Goal: Task Accomplishment & Management: Use online tool/utility

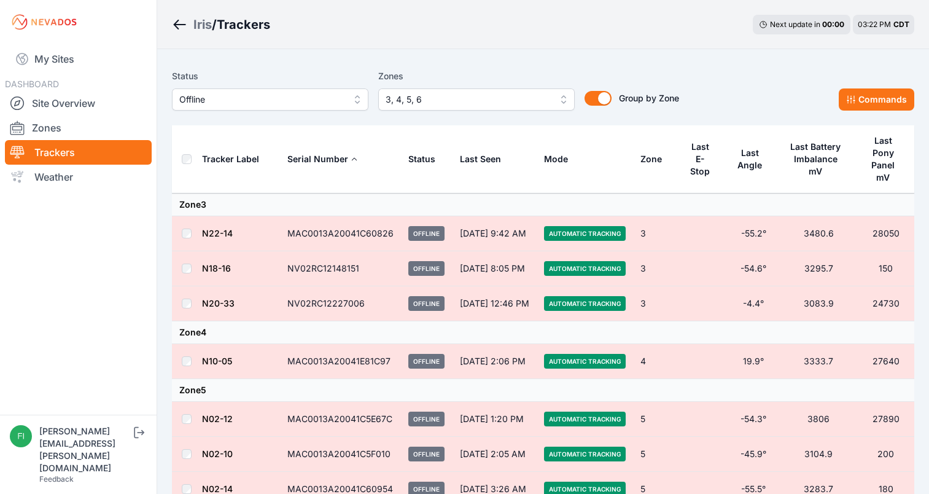
scroll to position [123, 0]
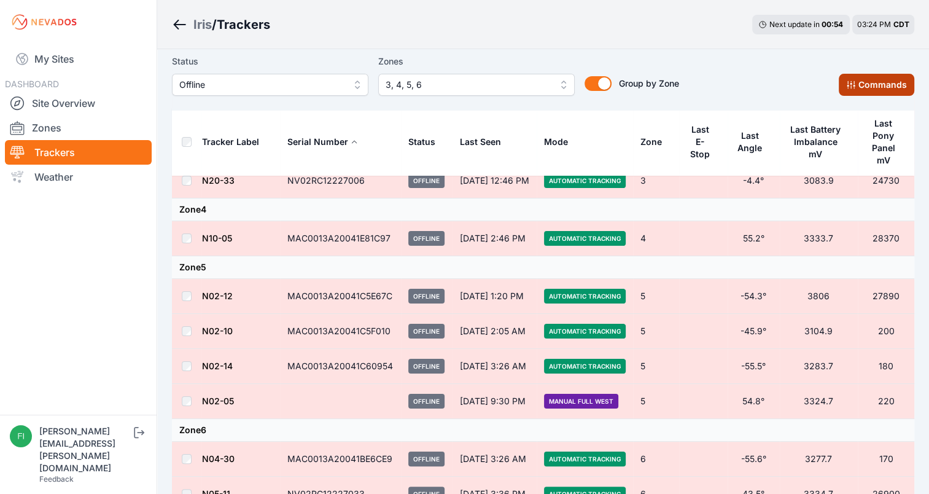
click at [880, 78] on button "Commands" at bounding box center [876, 85] width 76 height 22
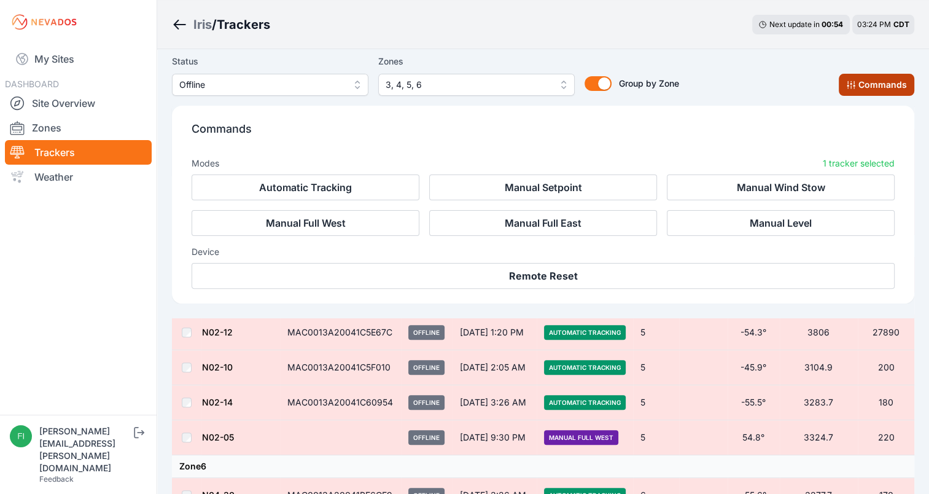
scroll to position [329, 0]
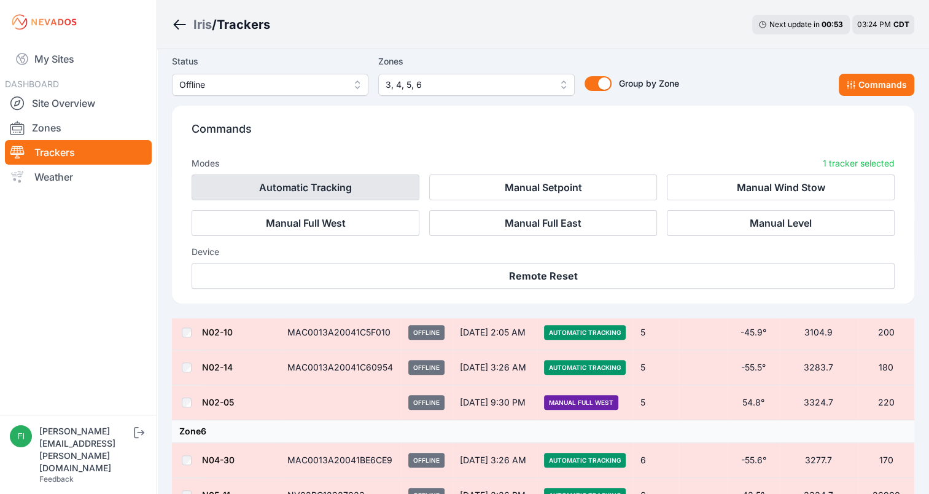
click at [373, 183] on button "Automatic Tracking" at bounding box center [306, 187] width 228 height 26
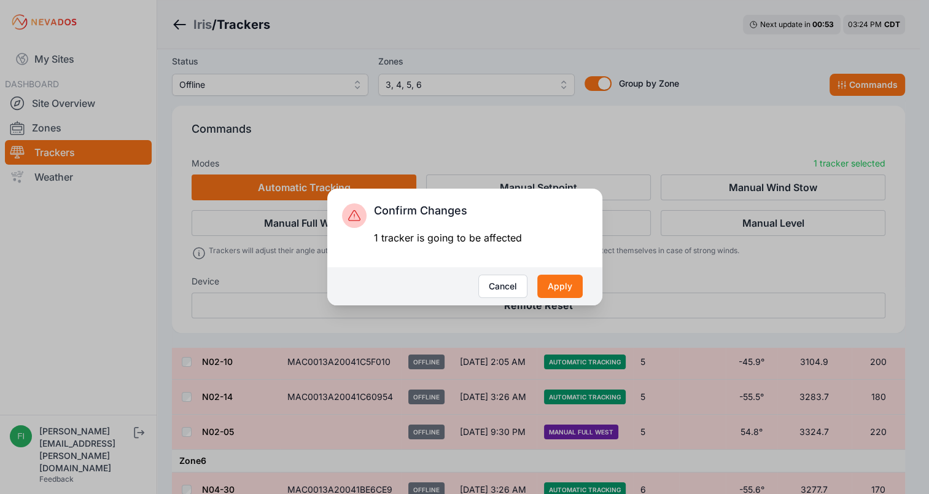
scroll to position [346, 0]
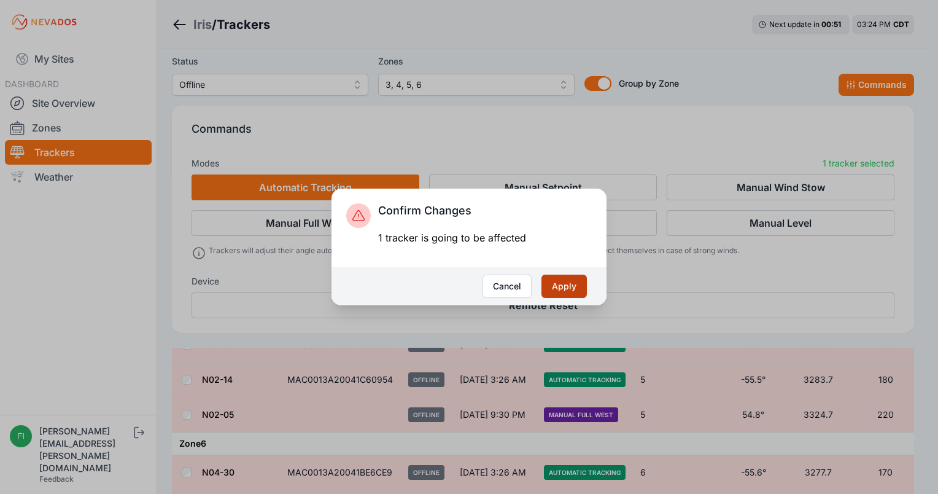
click at [557, 282] on button "Apply" at bounding box center [563, 285] width 45 height 23
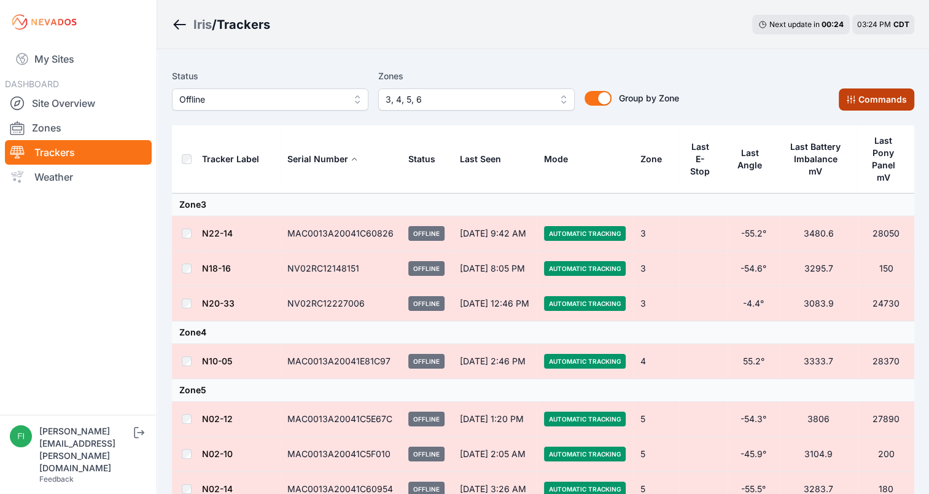
click at [879, 104] on button "Commands" at bounding box center [876, 99] width 76 height 22
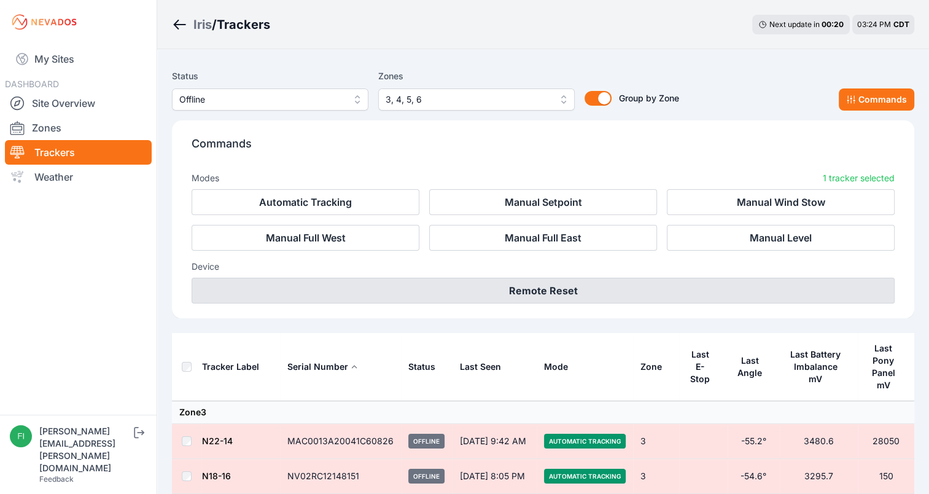
click at [638, 288] on button "Remote Reset" at bounding box center [543, 290] width 703 height 26
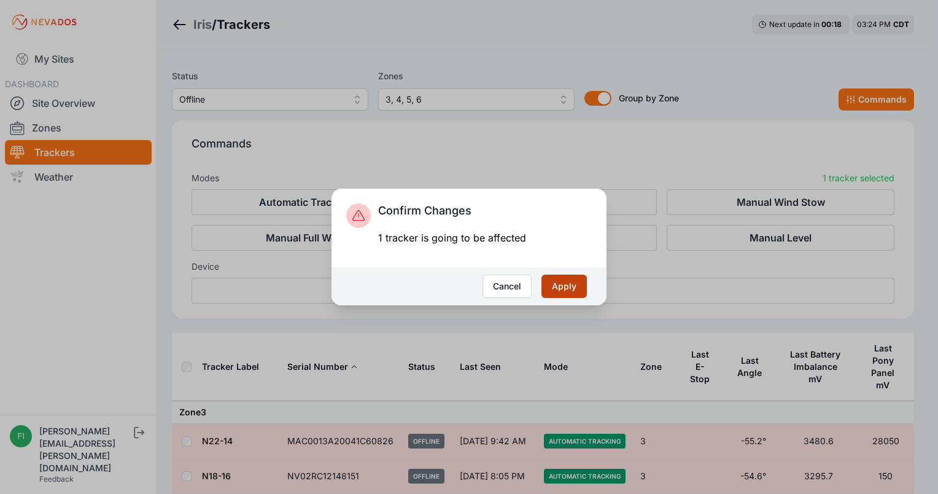
click at [567, 285] on button "Apply" at bounding box center [563, 285] width 45 height 23
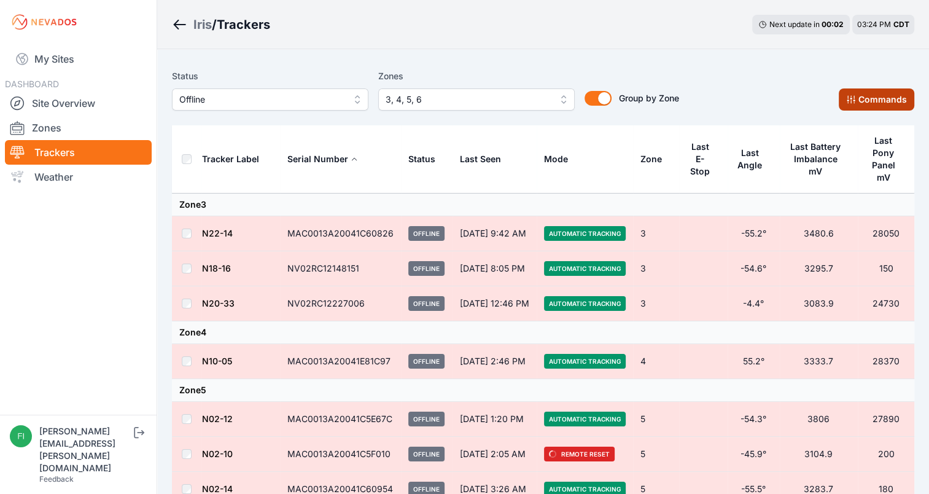
click at [896, 88] on button "Commands" at bounding box center [876, 99] width 76 height 22
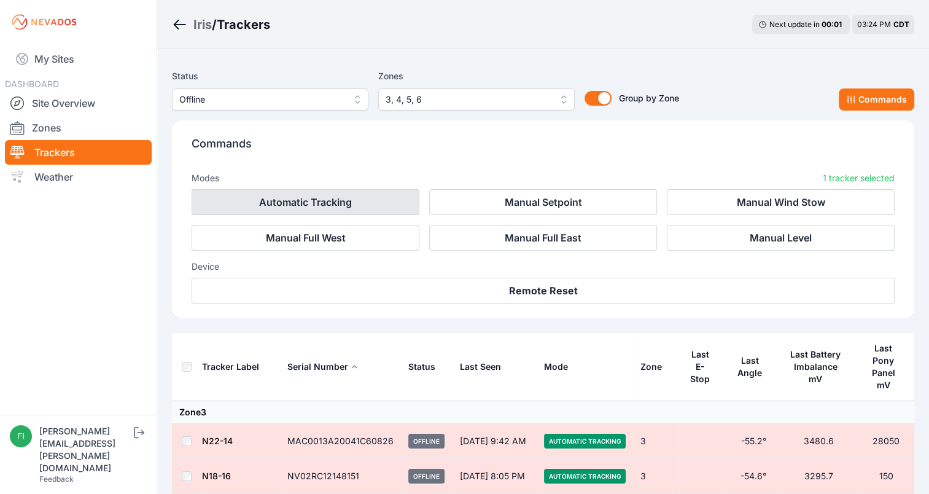
click at [378, 206] on button "Automatic Tracking" at bounding box center [306, 202] width 228 height 26
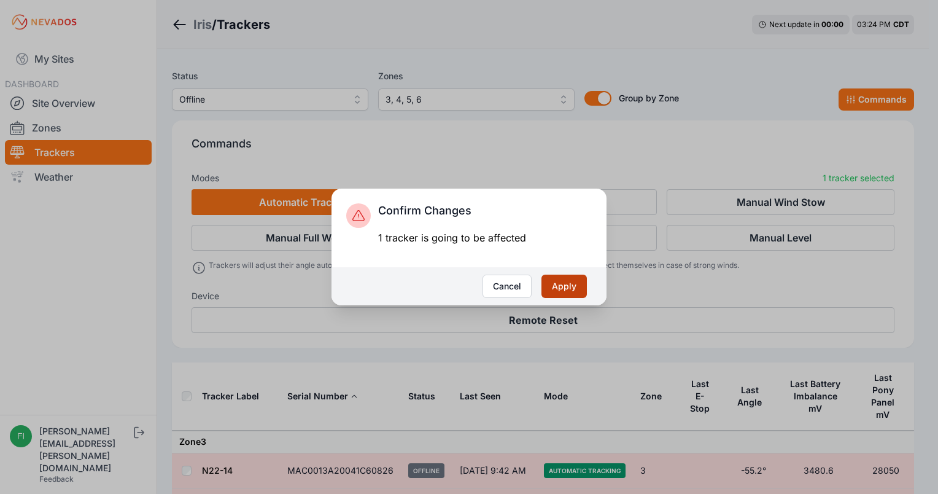
click at [553, 278] on button "Apply" at bounding box center [563, 285] width 45 height 23
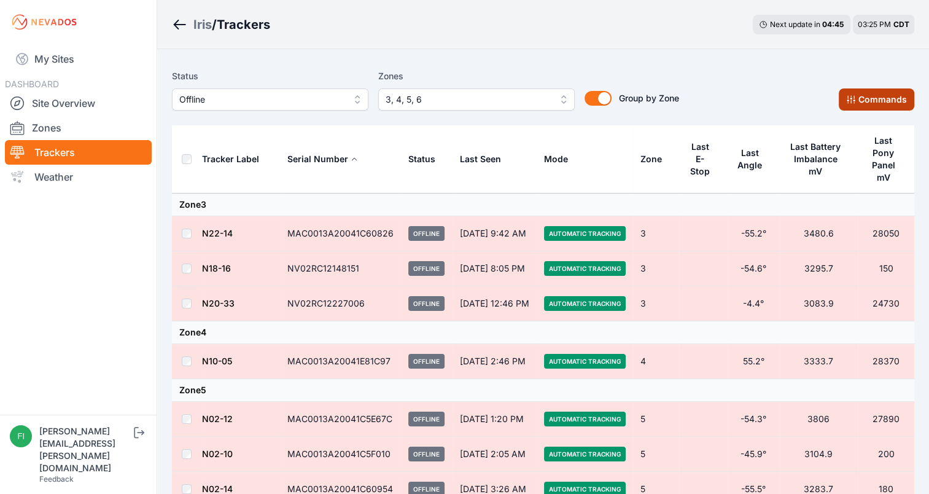
click at [879, 91] on button "Commands" at bounding box center [876, 99] width 76 height 22
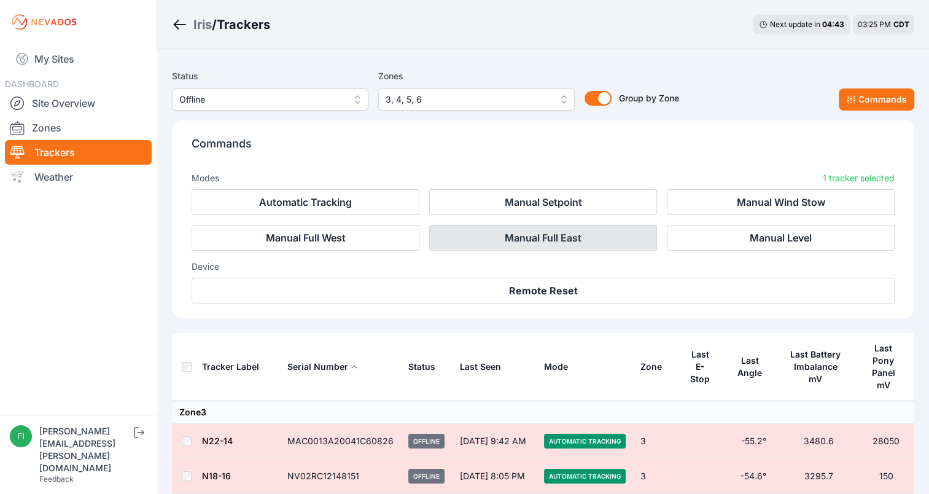
click at [577, 233] on button "Manual Full East" at bounding box center [543, 238] width 228 height 26
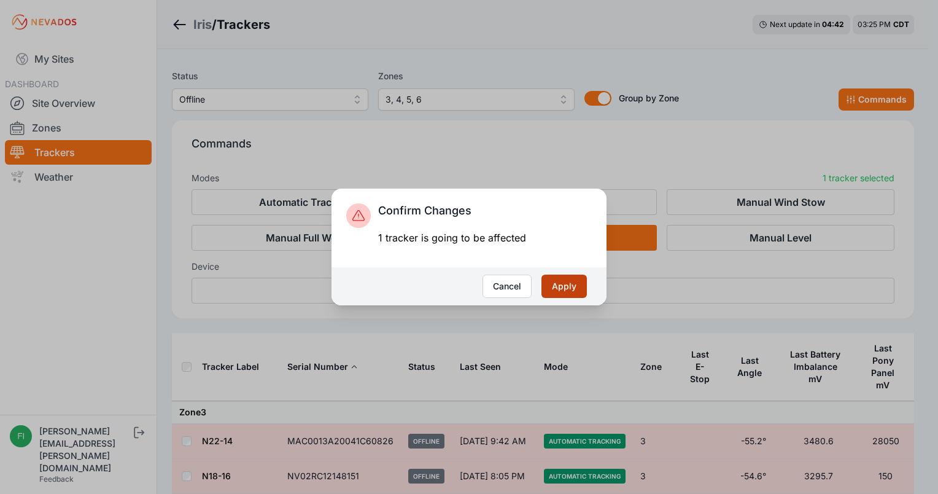
click at [559, 277] on button "Apply" at bounding box center [563, 285] width 45 height 23
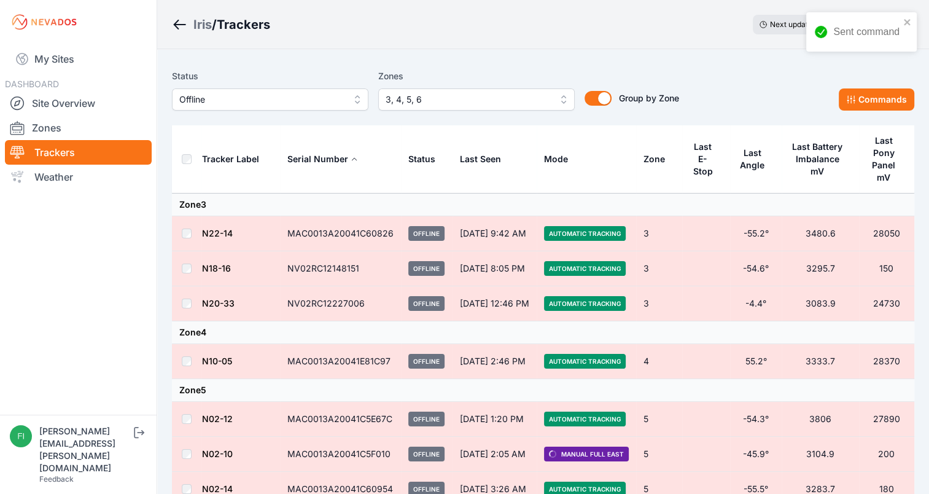
click at [559, 277] on td "Automatic Tracking" at bounding box center [585, 268] width 99 height 35
click at [864, 104] on button "Commands" at bounding box center [876, 99] width 76 height 22
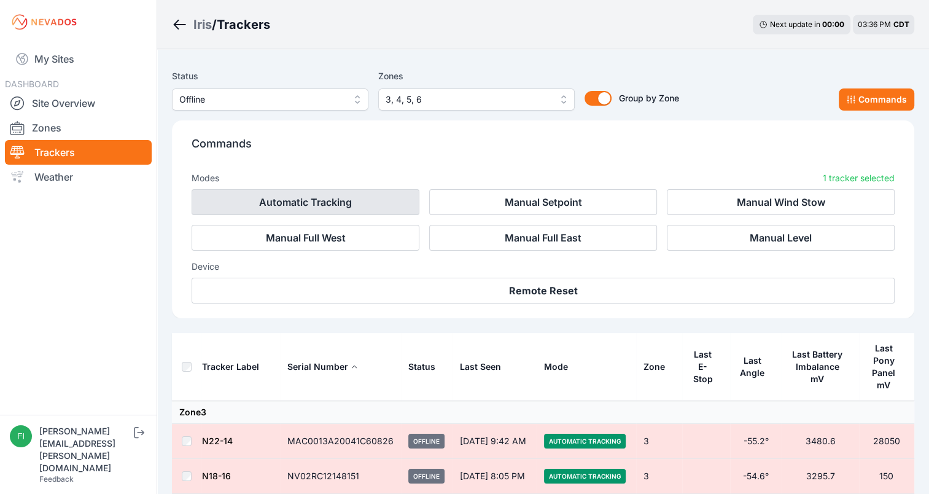
click at [262, 202] on button "Automatic Tracking" at bounding box center [306, 202] width 228 height 26
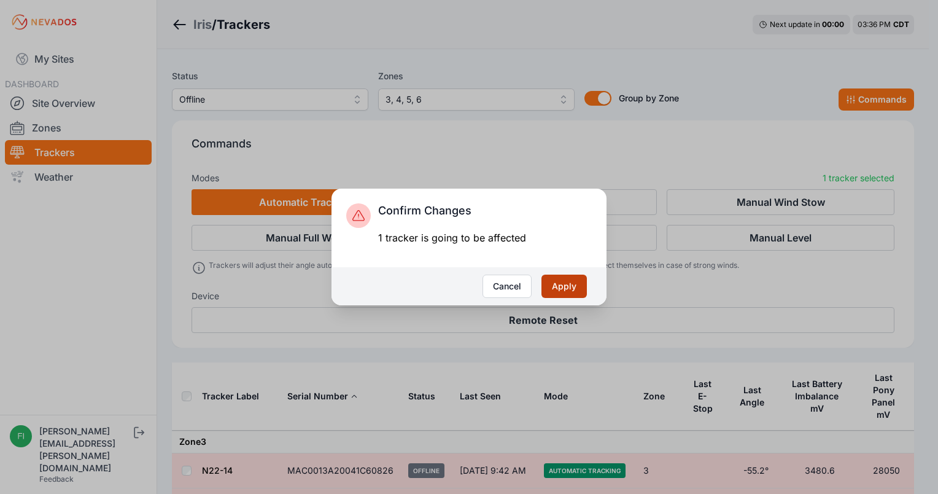
click at [570, 288] on button "Apply" at bounding box center [563, 285] width 45 height 23
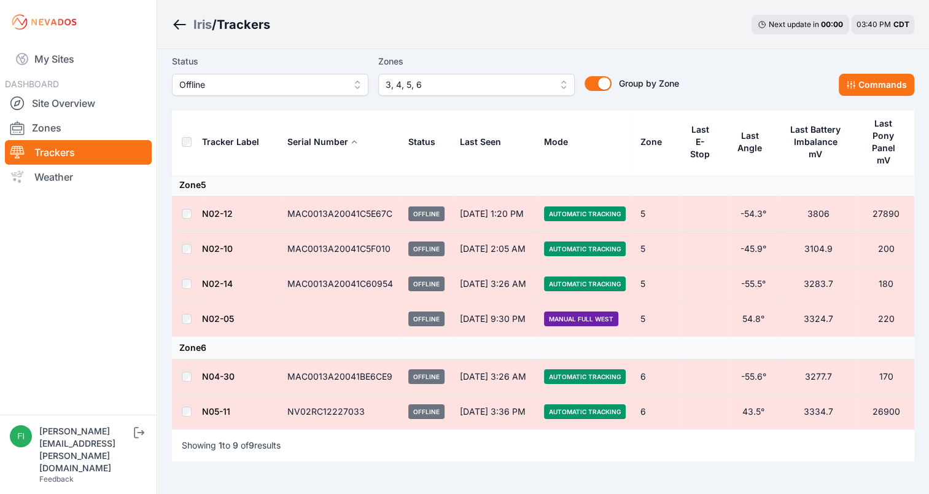
scroll to position [172, 0]
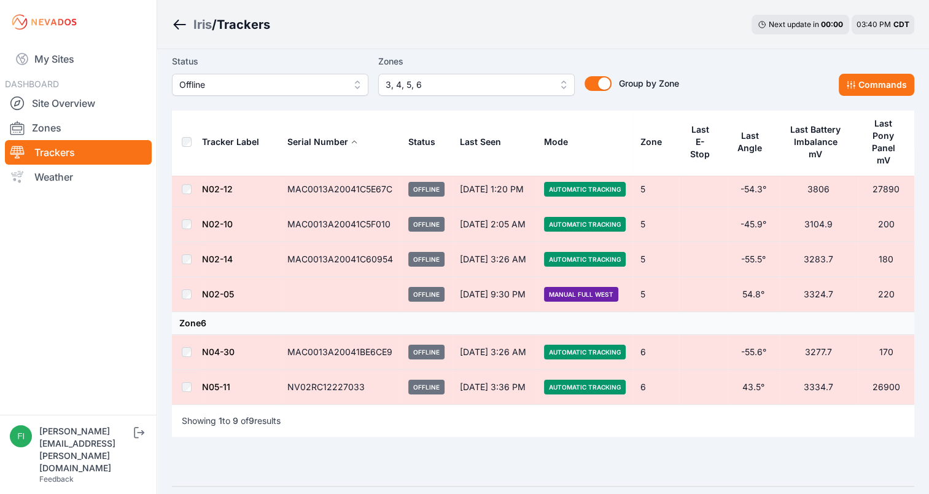
click at [232, 88] on span "Offline" at bounding box center [261, 84] width 165 height 15
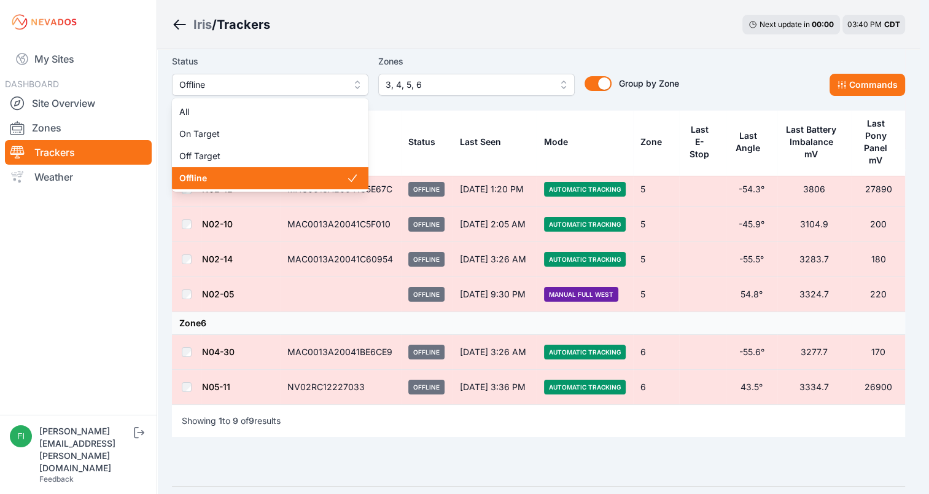
scroll to position [160, 0]
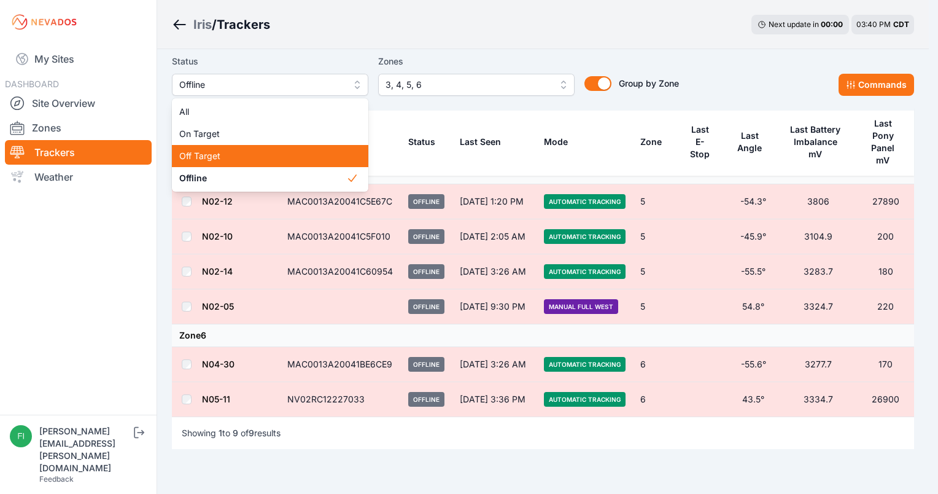
click at [204, 150] on span "Off Target" at bounding box center [262, 156] width 167 height 12
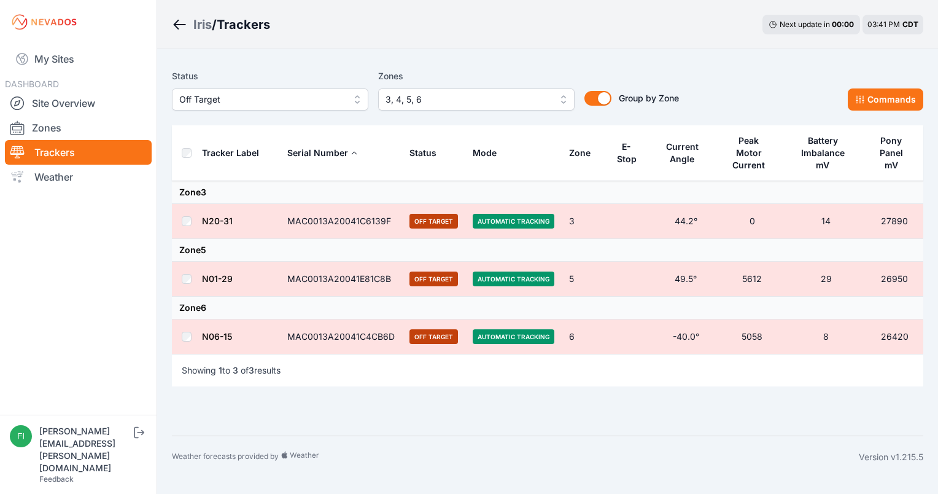
click at [268, 98] on span "Off Target" at bounding box center [261, 99] width 165 height 15
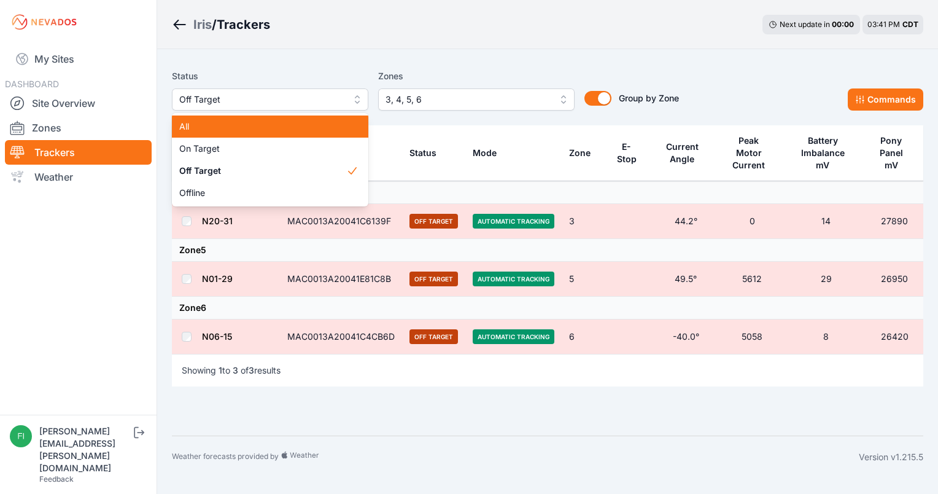
click at [243, 131] on span "All" at bounding box center [262, 126] width 167 height 12
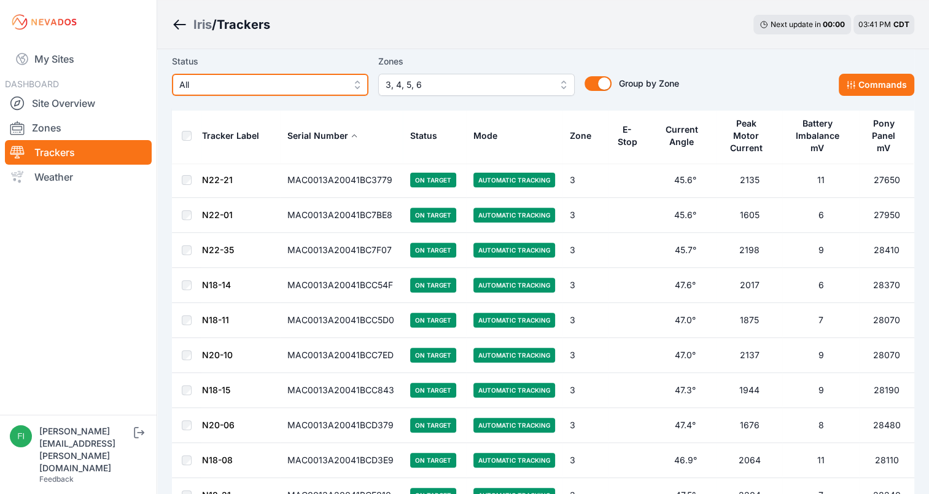
scroll to position [406, 0]
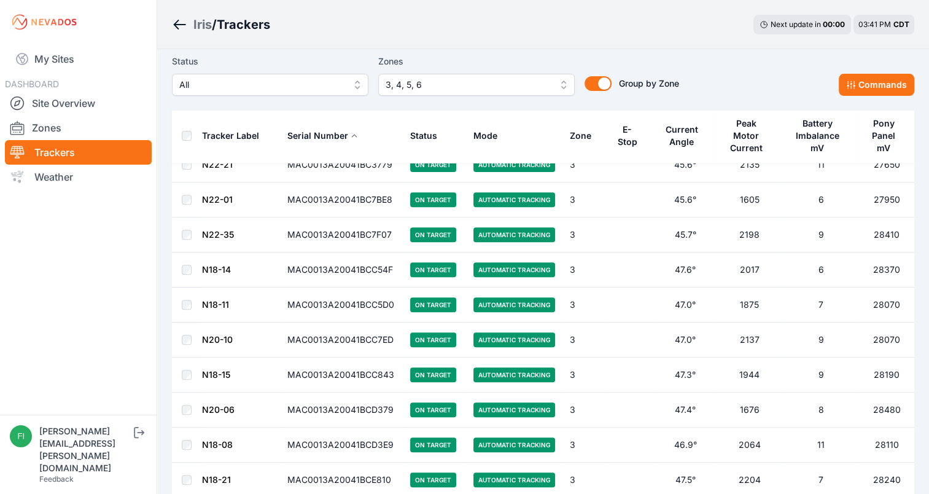
click at [800, 56] on div "Status All Zones 3, 4, 5, 6 Group by Zone Group by Zone Commands" at bounding box center [543, 75] width 742 height 42
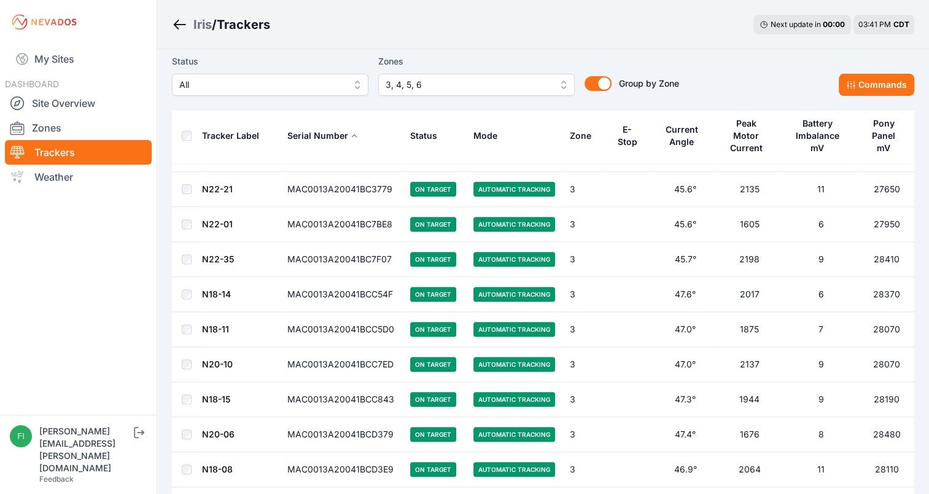
scroll to position [308, 0]
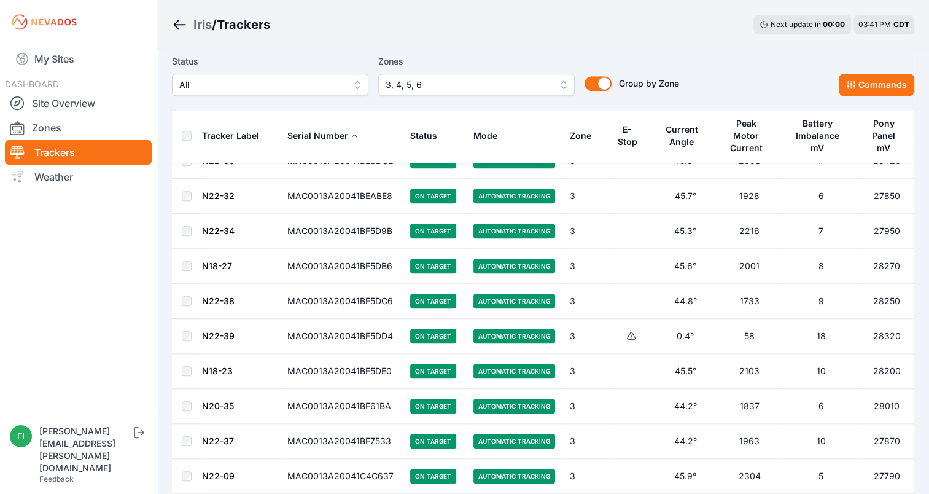
click at [800, 56] on div "Status All Zones 3, 4, 5, 6 Group by Zone Group by Zone Commands" at bounding box center [543, 75] width 742 height 42
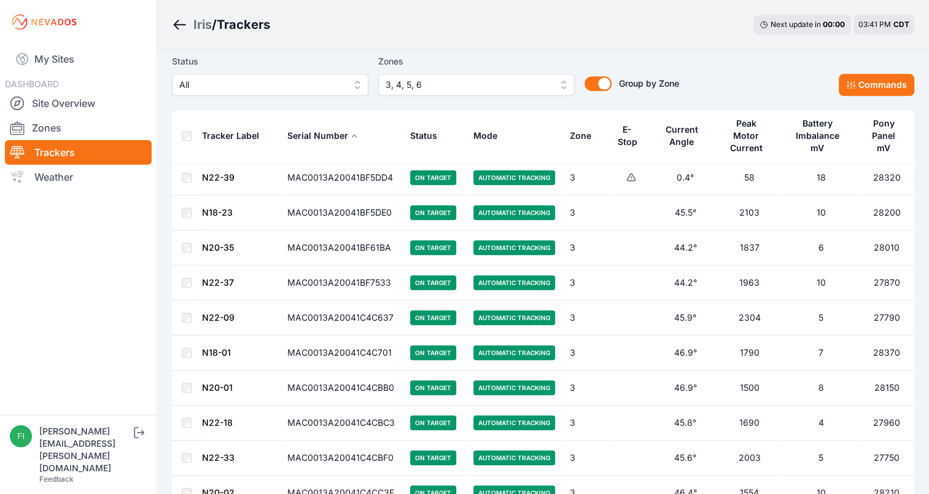
scroll to position [1217, 0]
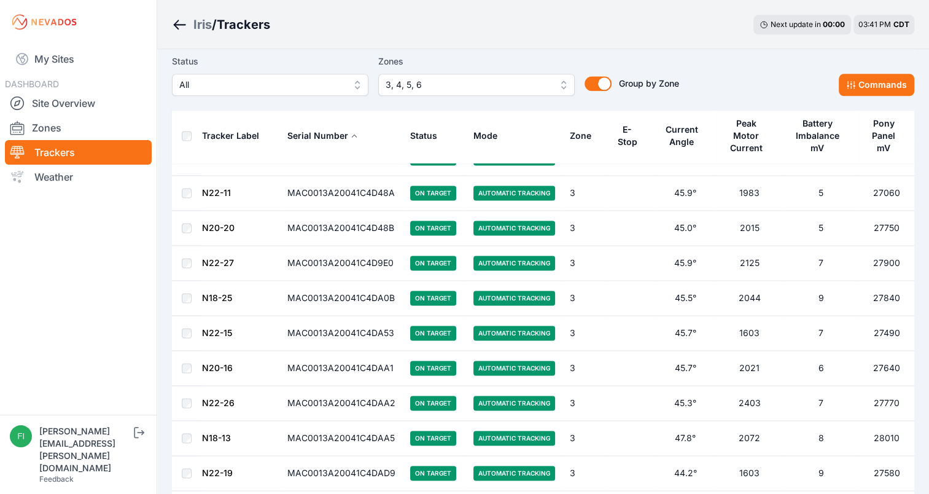
click at [800, 56] on div "Status All Zones 3, 4, 5, 6 Group by Zone Group by Zone Commands" at bounding box center [543, 75] width 742 height 42
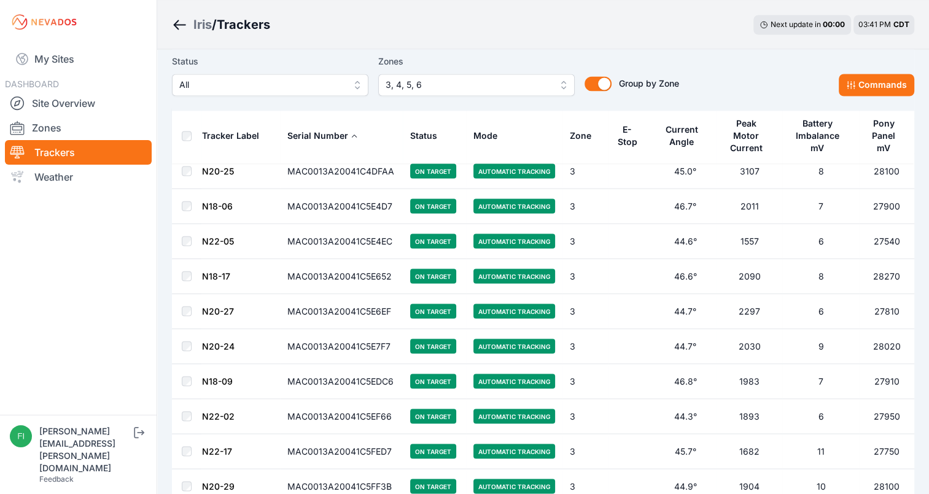
click at [800, 56] on div "Status All Zones 3, 4, 5, 6 Group by Zone Group by Zone Commands" at bounding box center [543, 75] width 742 height 42
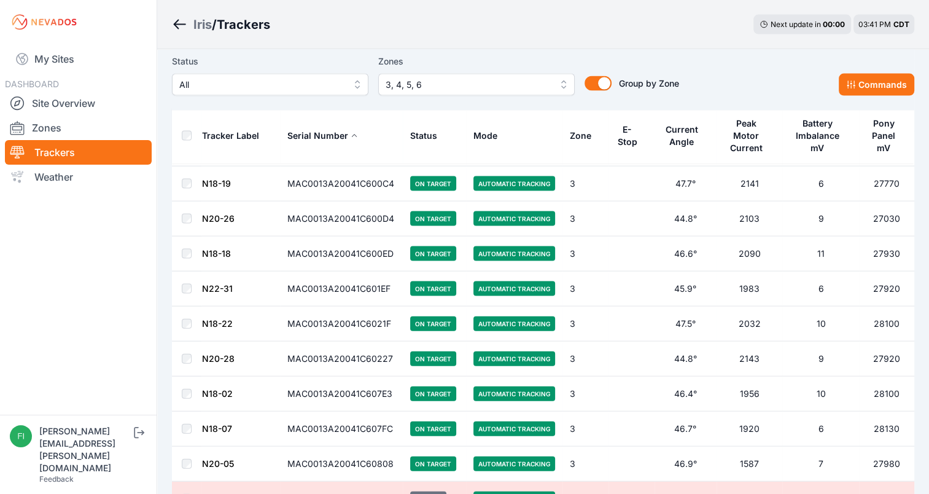
click at [800, 56] on div "Status All Zones 3, 4, 5, 6 Group by Zone Group by Zone Commands" at bounding box center [543, 75] width 742 height 42
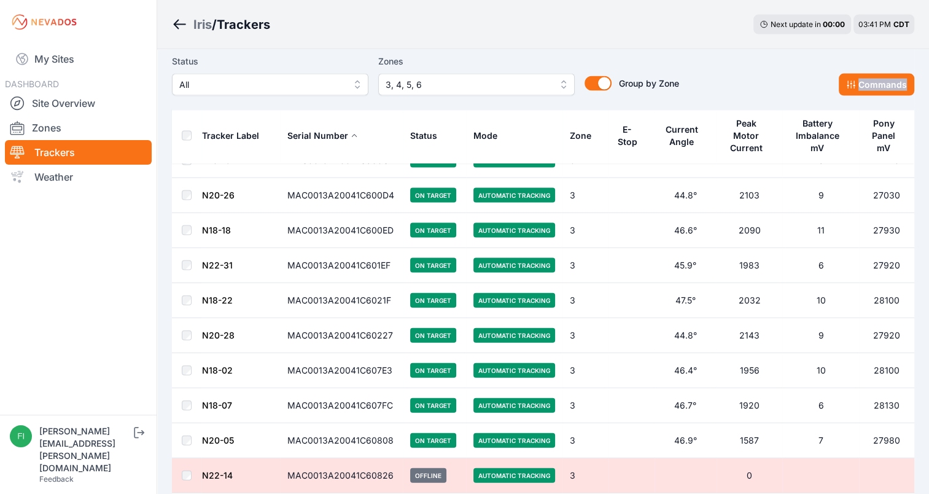
scroll to position [2616, 0]
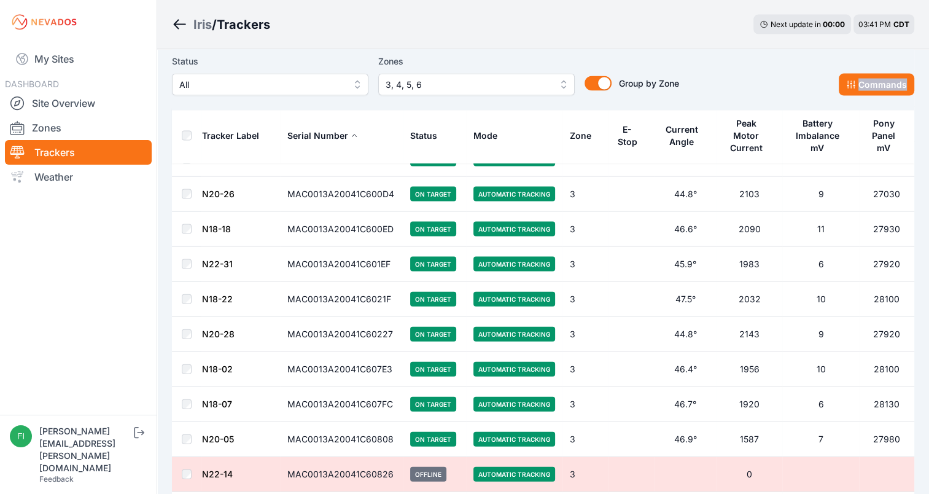
click at [800, 56] on div "Status All Zones 3, 4, 5, 6 Group by Zone Group by Zone Commands" at bounding box center [543, 75] width 742 height 42
drag, startPoint x: 800, startPoint y: 56, endPoint x: 735, endPoint y: 76, distance: 68.0
click at [735, 76] on div "Status All Zones 3, 4, 5, 6 Group by Zone Group by Zone Commands" at bounding box center [543, 75] width 742 height 42
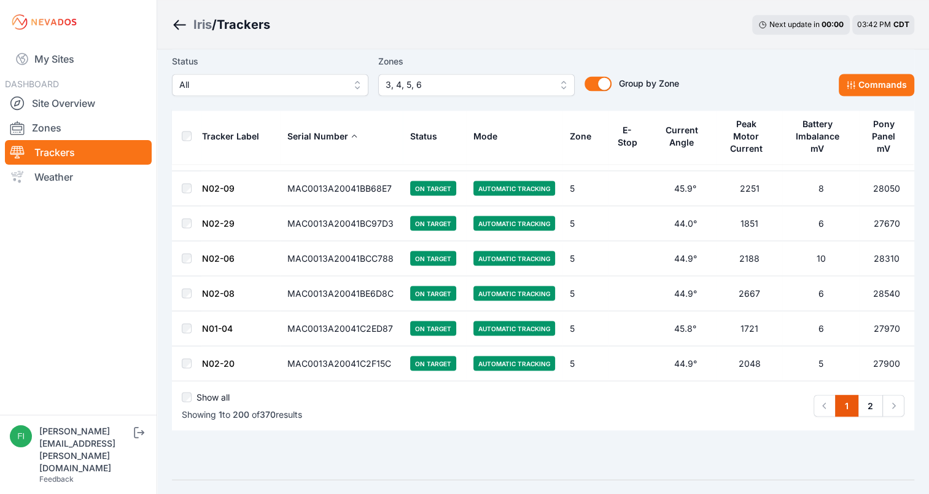
scroll to position [6869, 0]
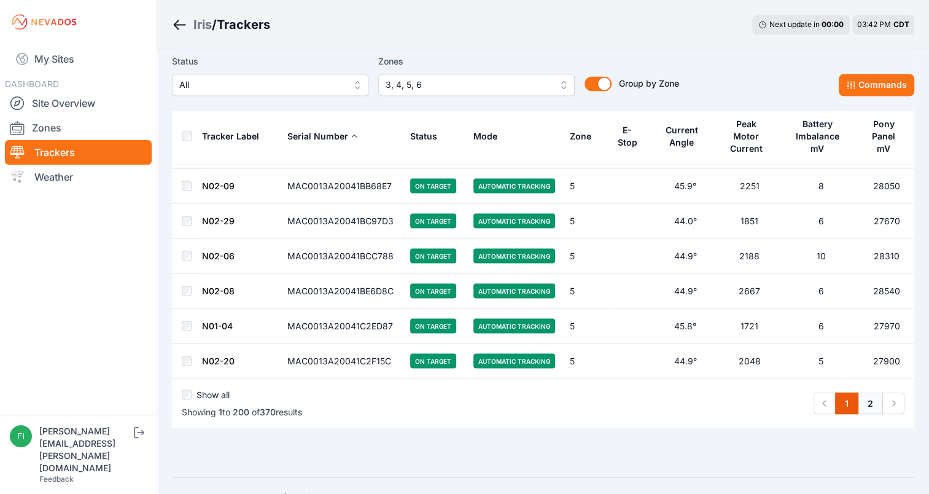
click at [873, 392] on link "2" at bounding box center [870, 403] width 25 height 22
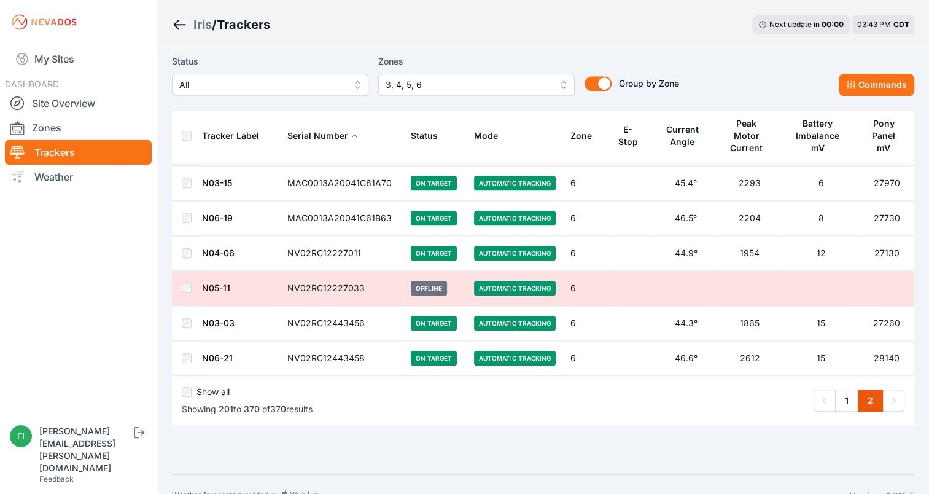
scroll to position [5800, 0]
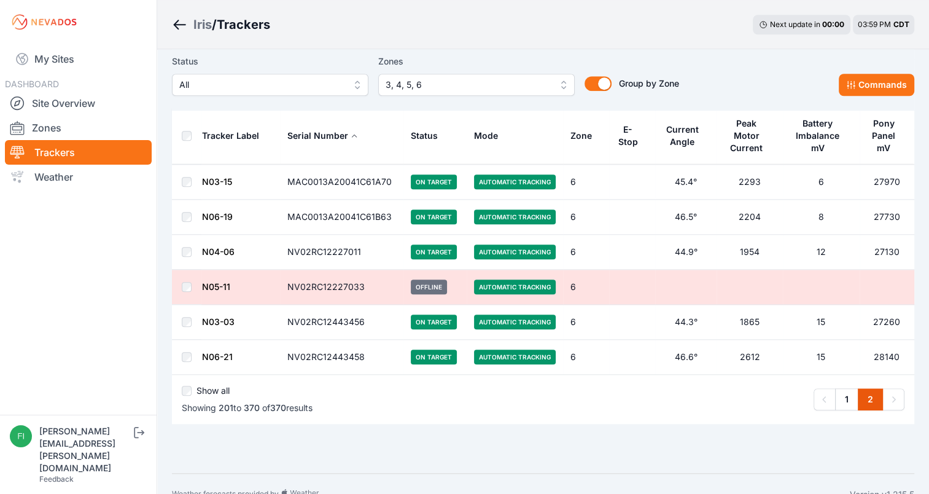
click at [342, 91] on span "All" at bounding box center [261, 84] width 165 height 15
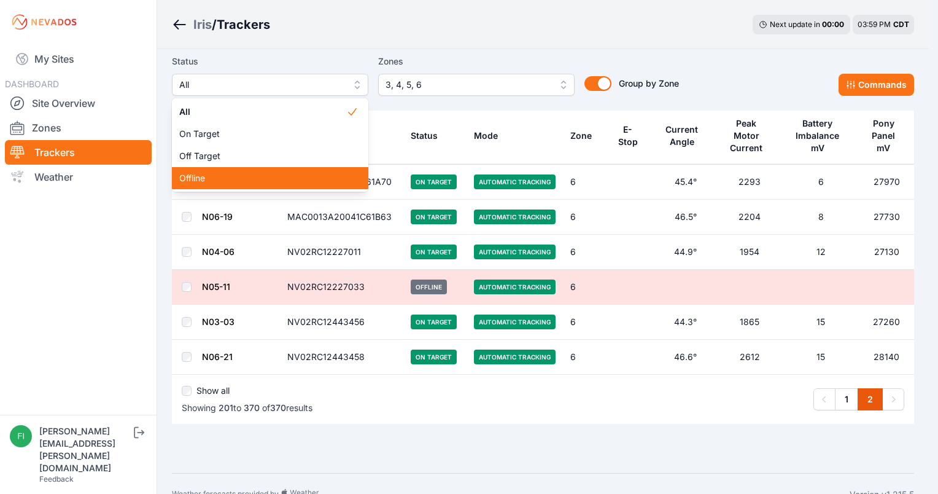
click at [296, 180] on span "Offline" at bounding box center [262, 178] width 167 height 12
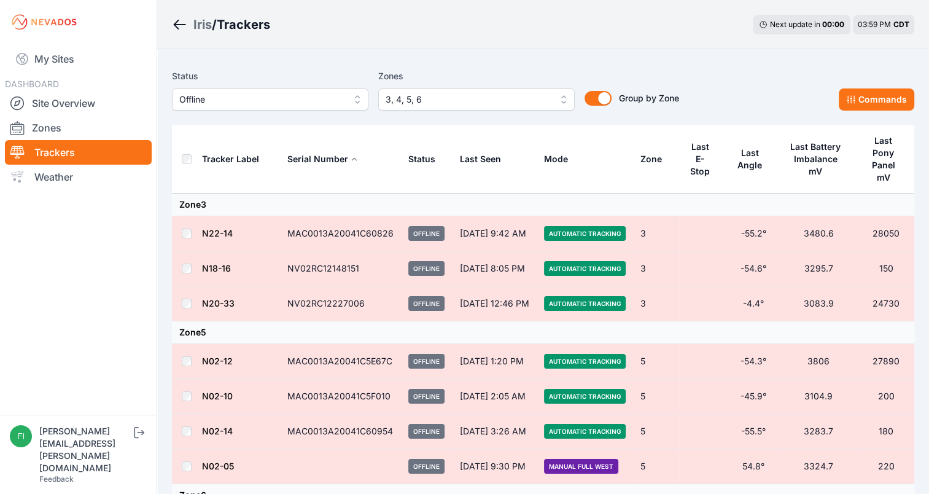
click at [440, 44] on div "Iris / Trackers Next update in 00 : 00 03:59 PM CDT" at bounding box center [543, 24] width 772 height 49
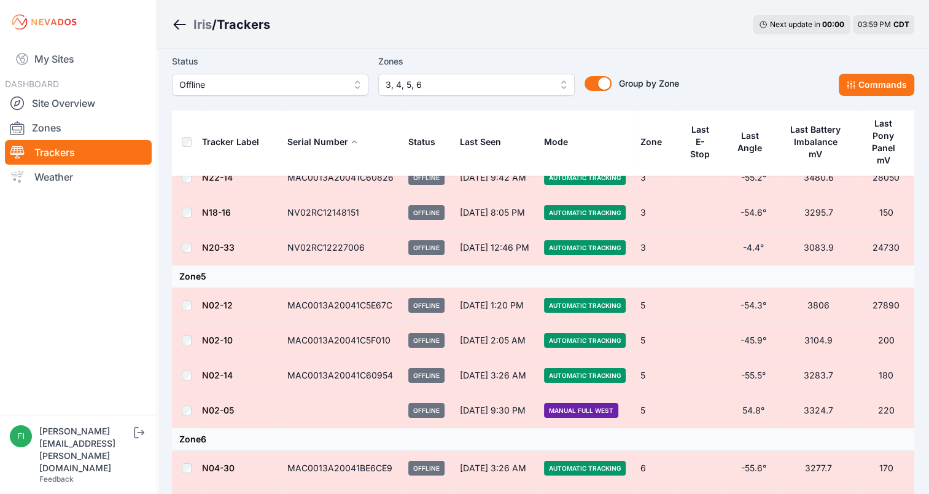
scroll to position [74, 0]
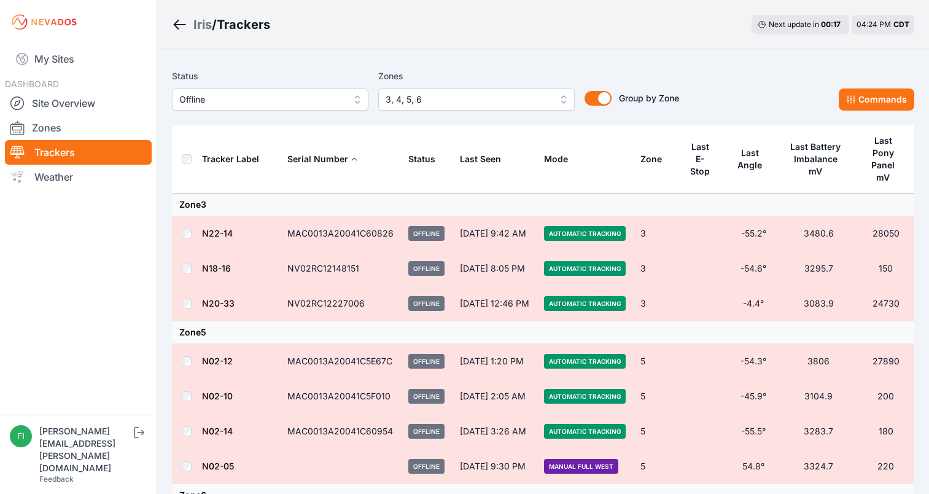
scroll to position [52, 0]
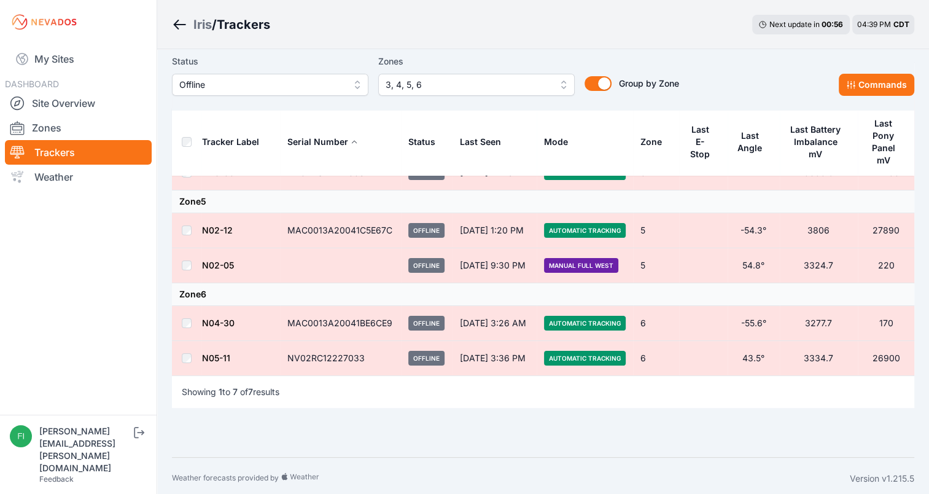
scroll to position [135, 0]
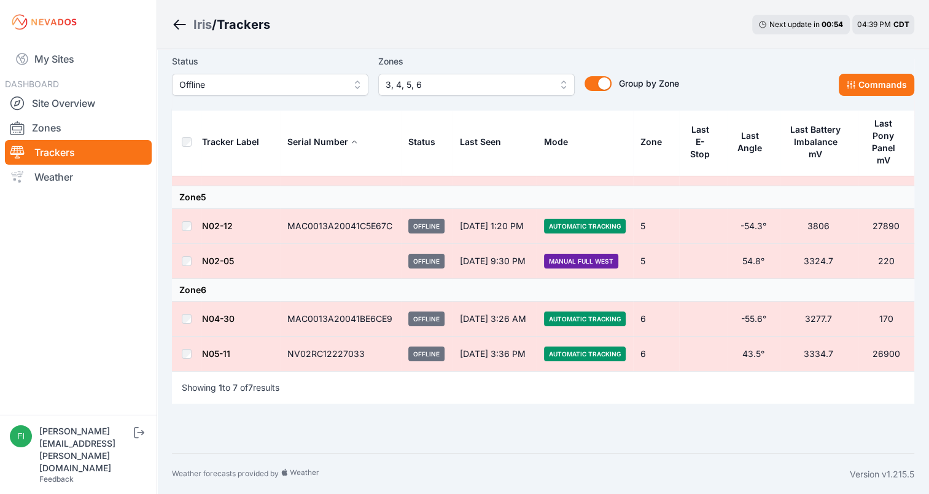
click at [243, 82] on span "Offline" at bounding box center [261, 84] width 165 height 15
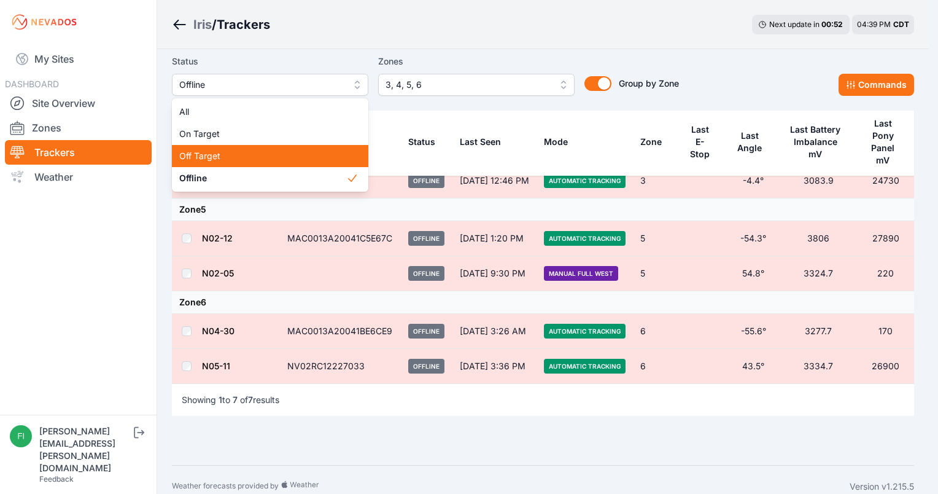
click at [231, 153] on span "Off Target" at bounding box center [262, 156] width 167 height 12
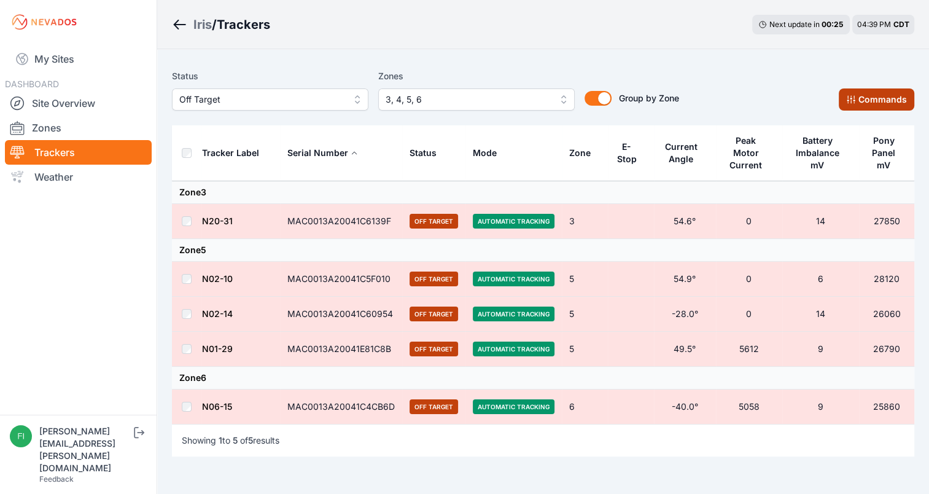
click at [864, 96] on button "Commands" at bounding box center [876, 99] width 76 height 22
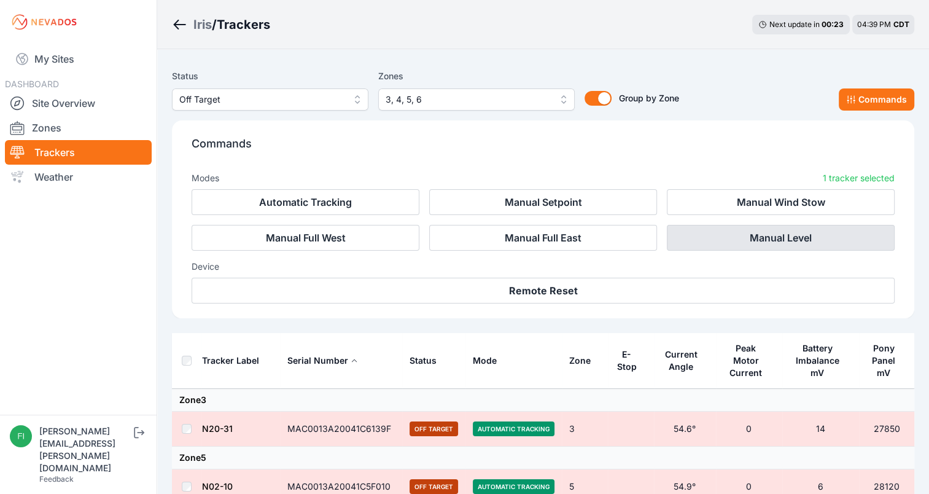
click at [798, 246] on button "Manual Level" at bounding box center [781, 238] width 228 height 26
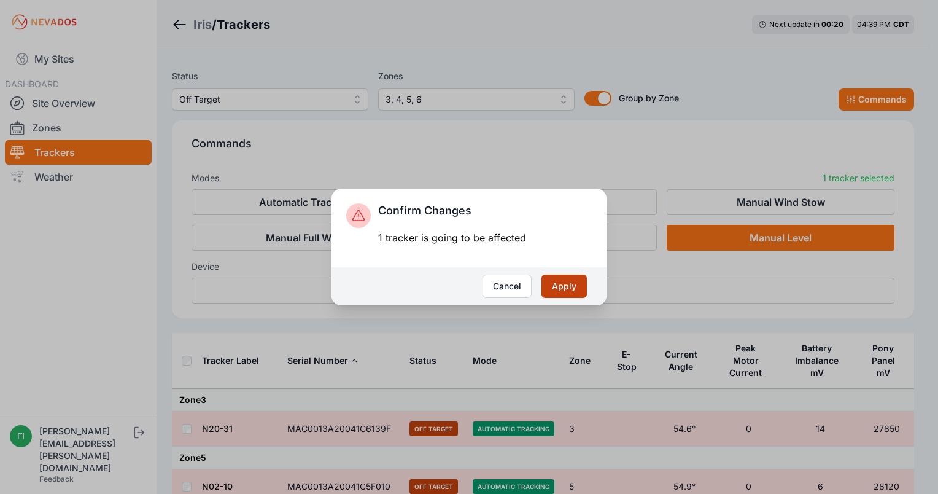
click at [557, 285] on button "Apply" at bounding box center [563, 285] width 45 height 23
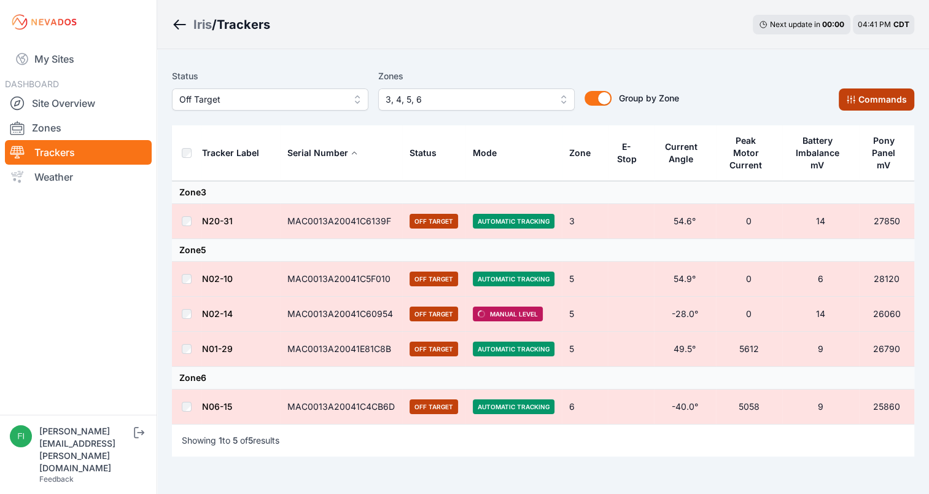
click at [867, 101] on button "Commands" at bounding box center [876, 99] width 76 height 22
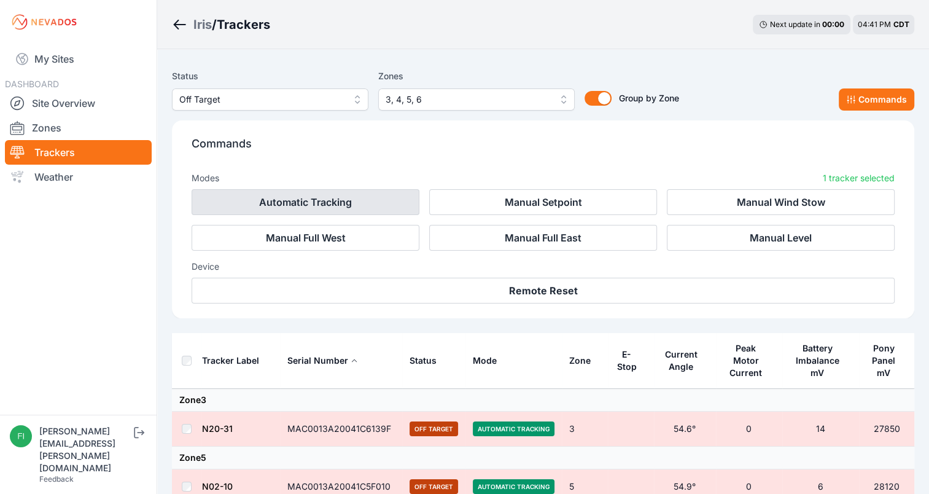
click at [298, 199] on button "Automatic Tracking" at bounding box center [306, 202] width 228 height 26
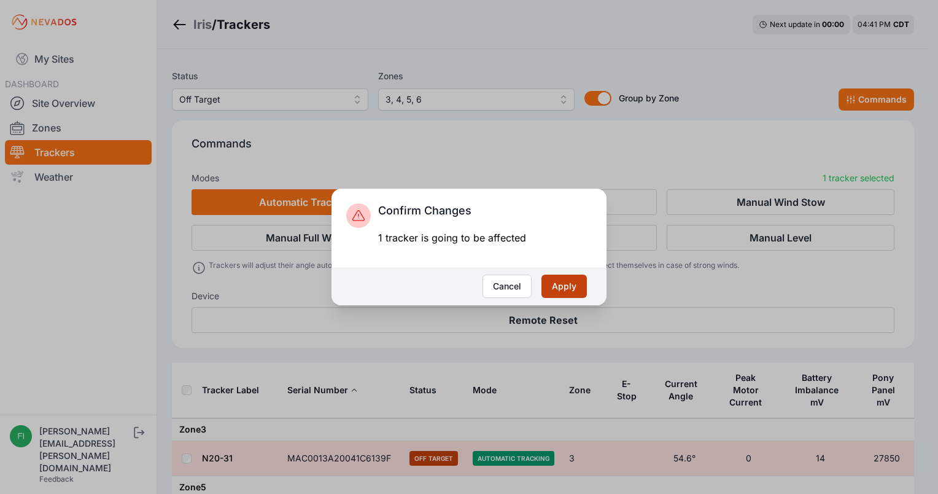
click at [554, 277] on button "Apply" at bounding box center [563, 285] width 45 height 23
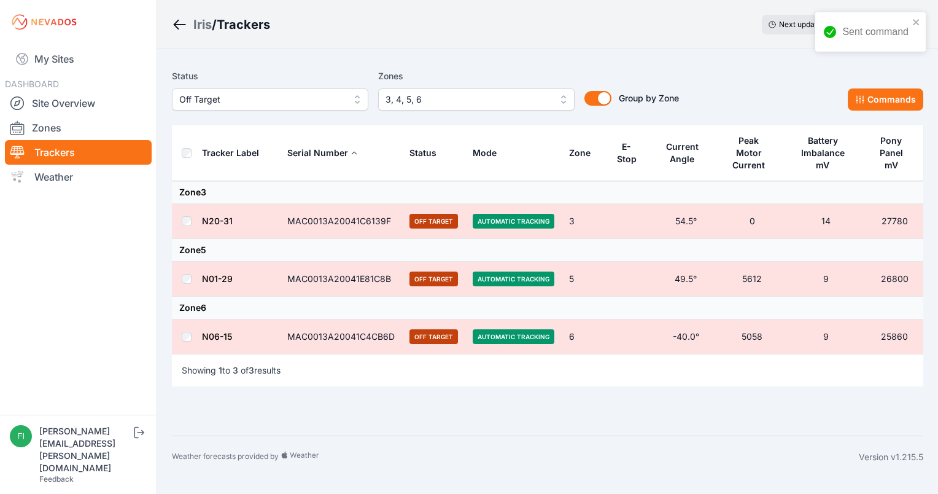
click at [308, 93] on span "Off Target" at bounding box center [261, 99] width 165 height 15
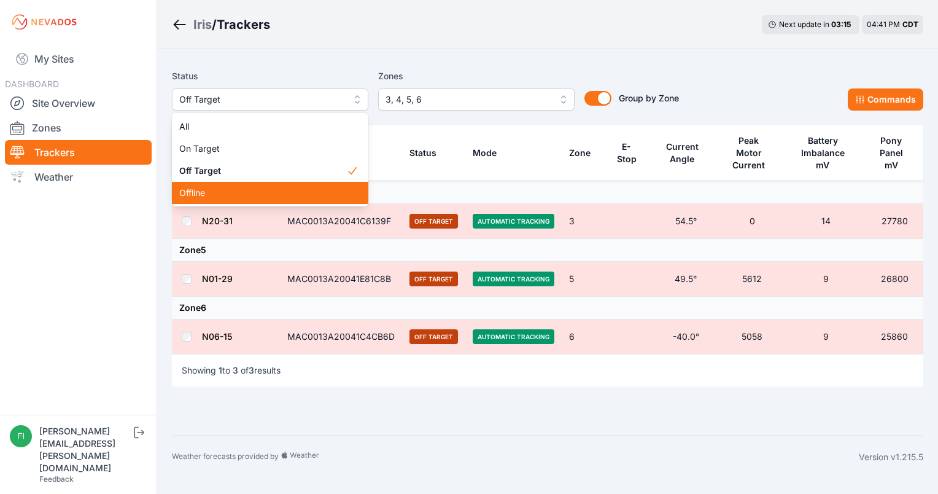
click at [265, 198] on span "Offline" at bounding box center [262, 193] width 167 height 12
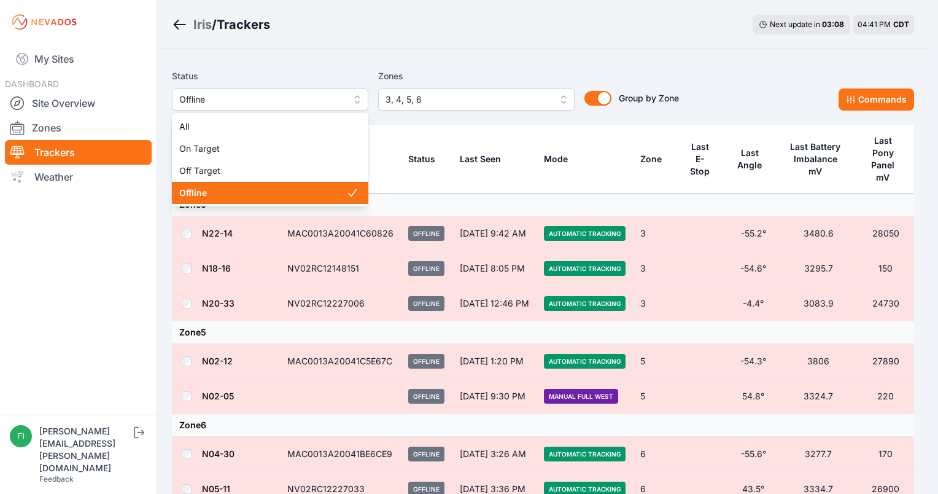
click at [320, 96] on span "Offline" at bounding box center [261, 99] width 165 height 15
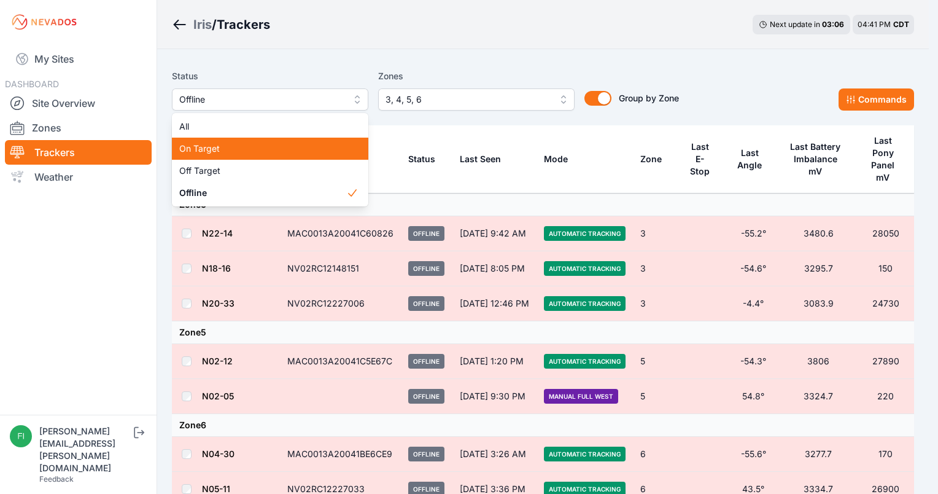
click at [300, 150] on span "On Target" at bounding box center [262, 148] width 167 height 12
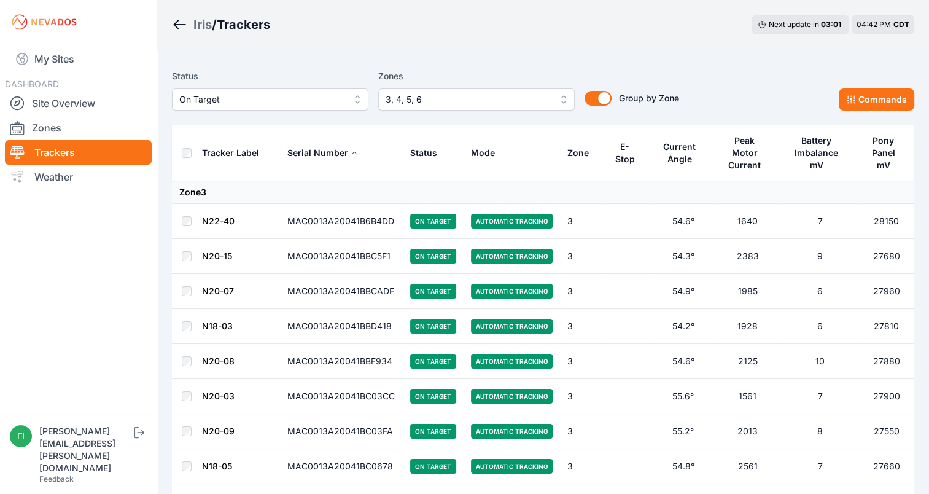
click at [827, 69] on div "Status On Target Zones 3, 4, 5, 6 Group by Zone Group by Zone Commands" at bounding box center [543, 90] width 742 height 42
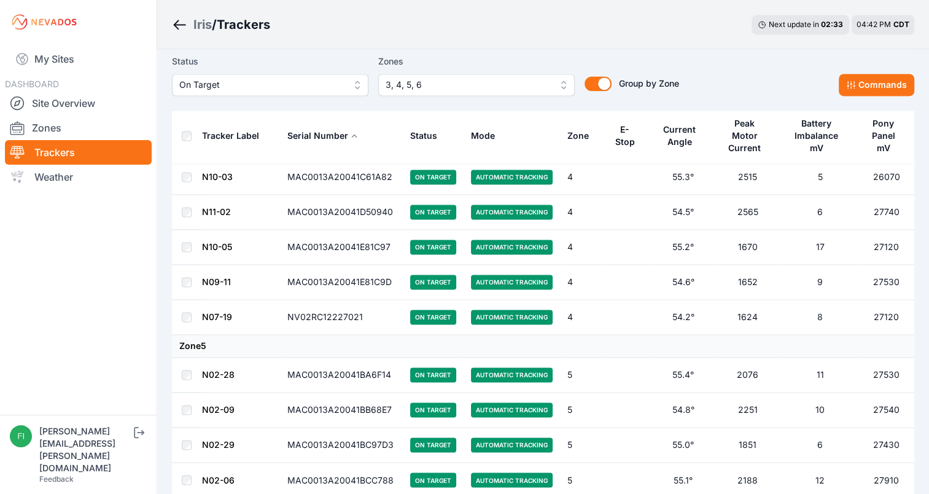
scroll to position [6408, 0]
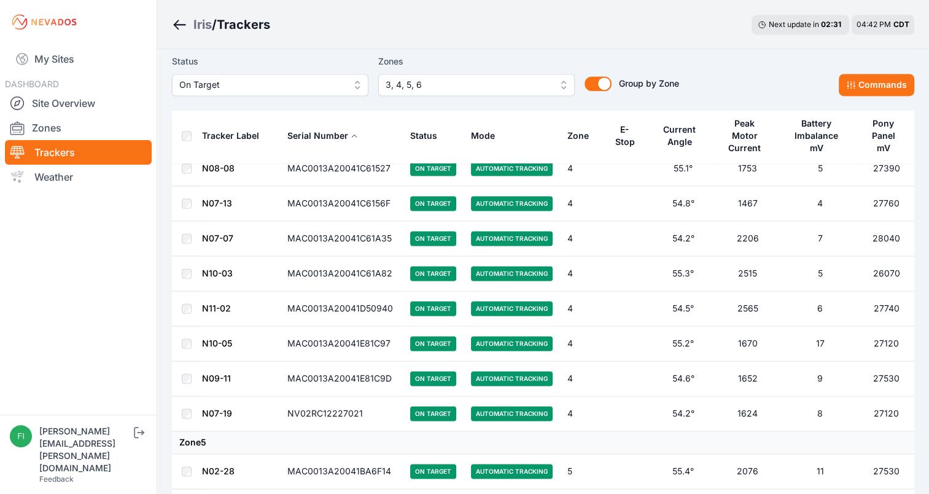
click at [257, 86] on span "On Target" at bounding box center [261, 84] width 165 height 15
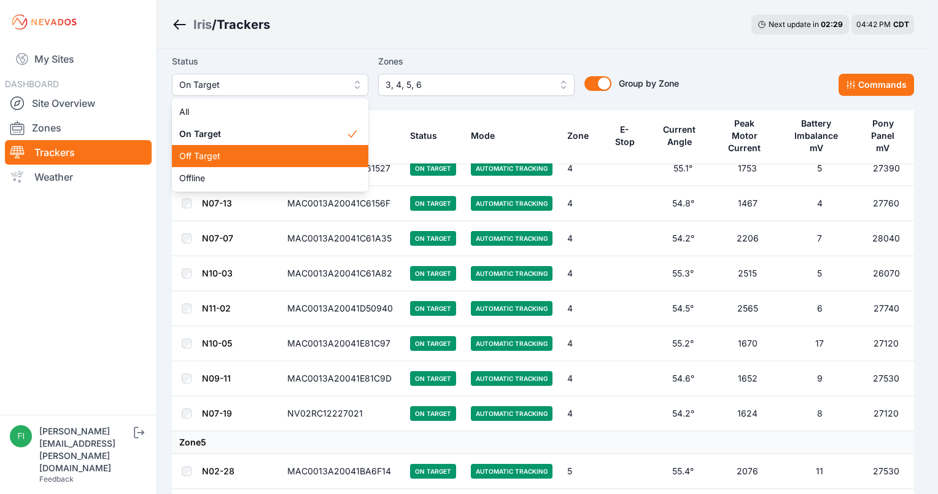
click at [235, 153] on span "Off Target" at bounding box center [262, 156] width 167 height 12
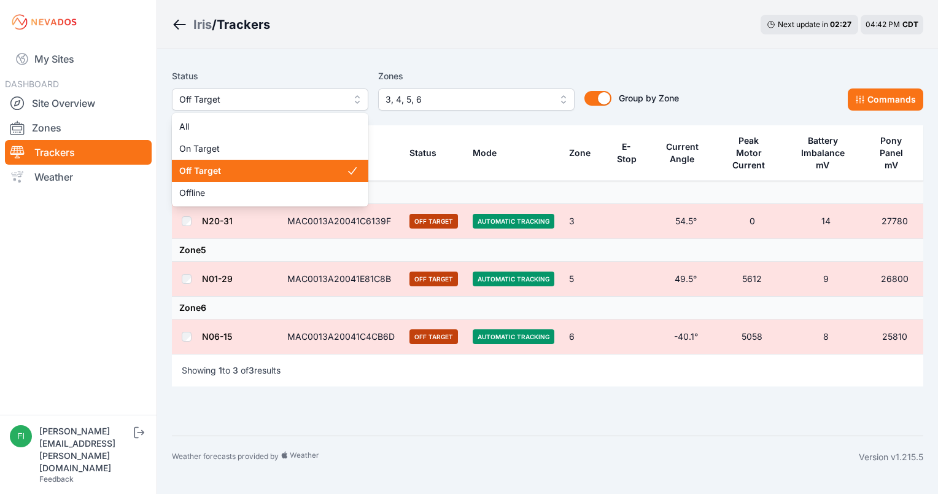
click at [260, 98] on span "Off Target" at bounding box center [261, 99] width 165 height 15
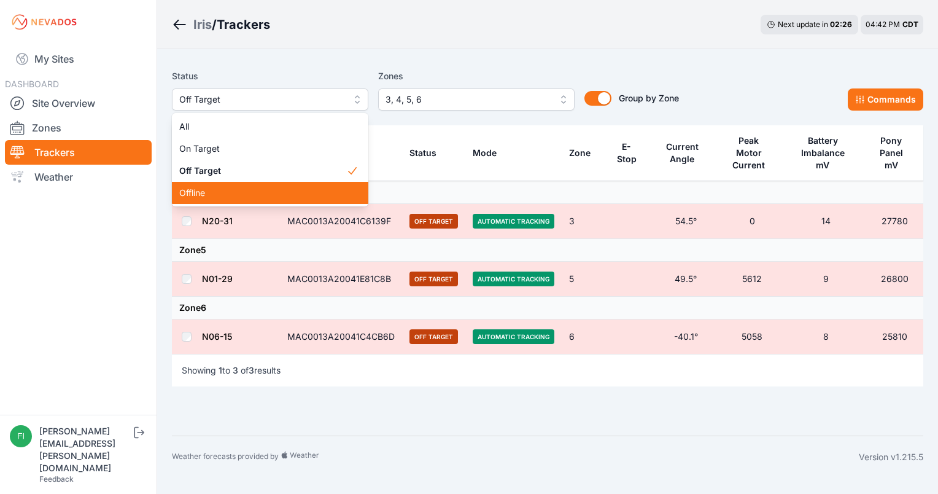
click at [217, 199] on div "Offline" at bounding box center [270, 193] width 196 height 22
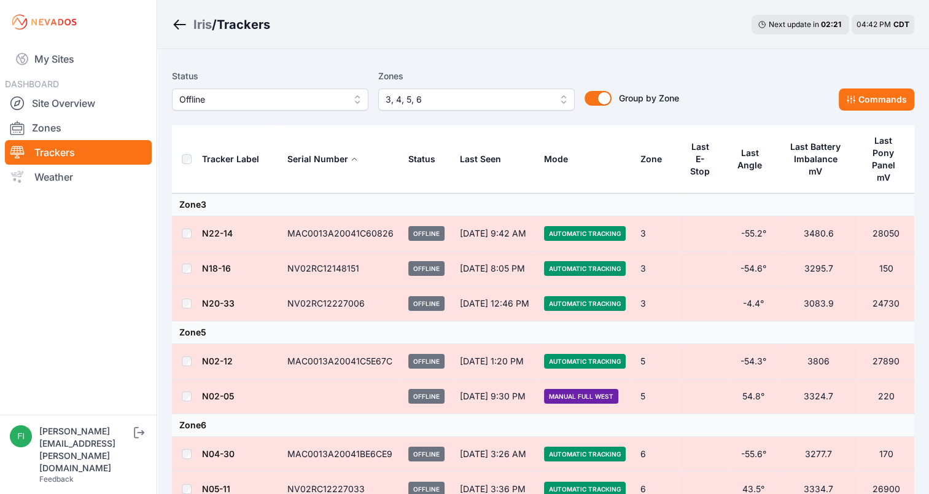
click at [257, 188] on th "Tracker Label" at bounding box center [240, 159] width 79 height 68
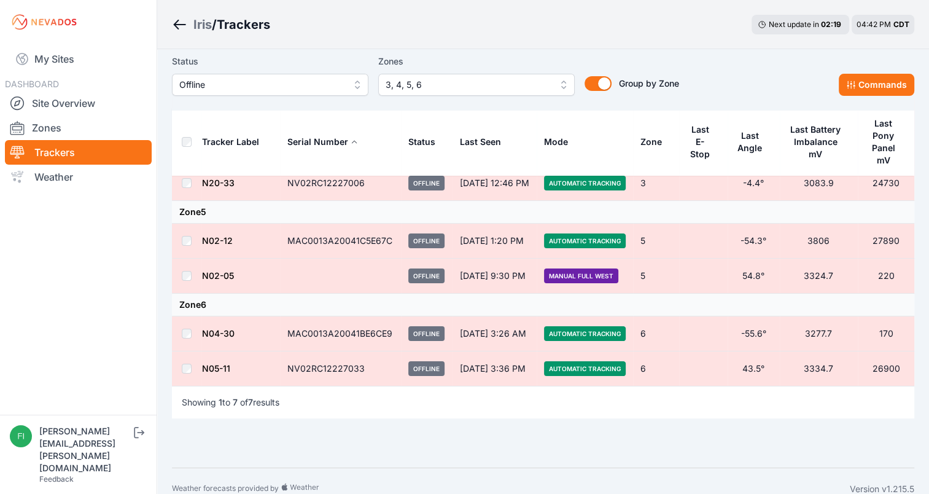
scroll to position [123, 0]
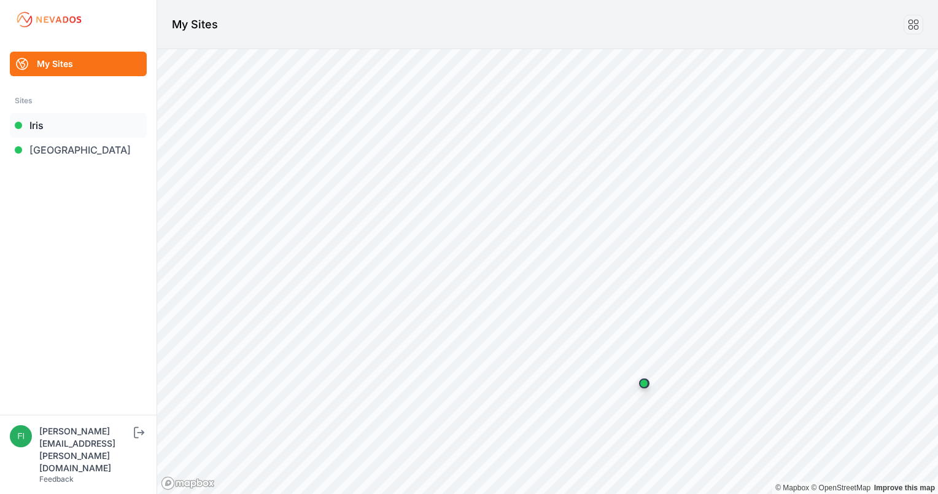
click at [110, 130] on link "Iris" at bounding box center [78, 125] width 137 height 25
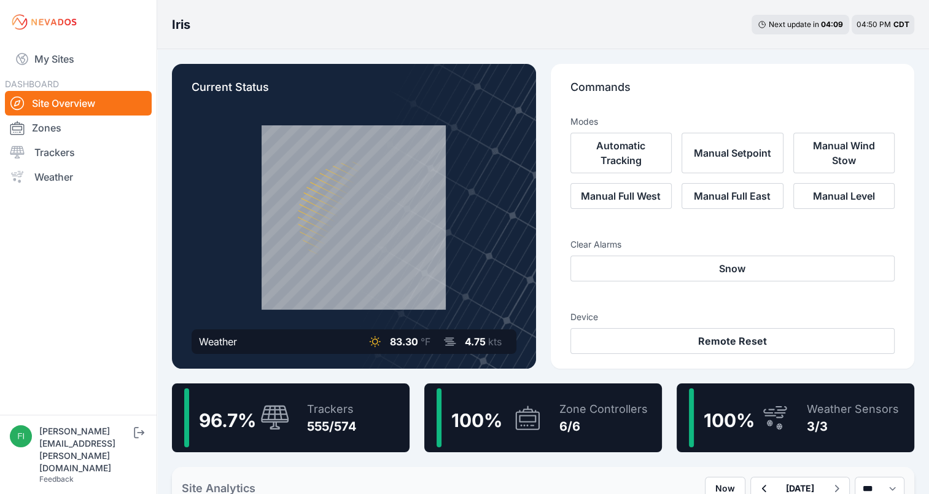
click at [110, 130] on link "Zones" at bounding box center [78, 127] width 147 height 25
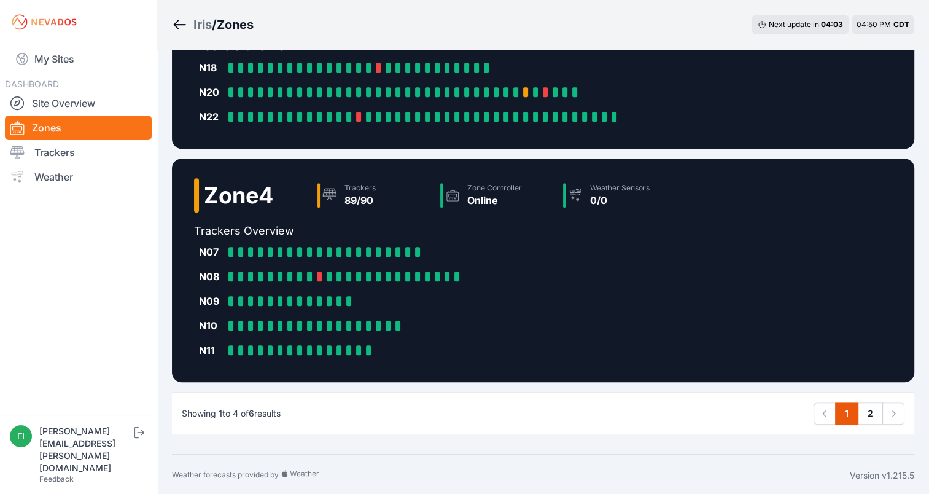
scroll to position [533, 0]
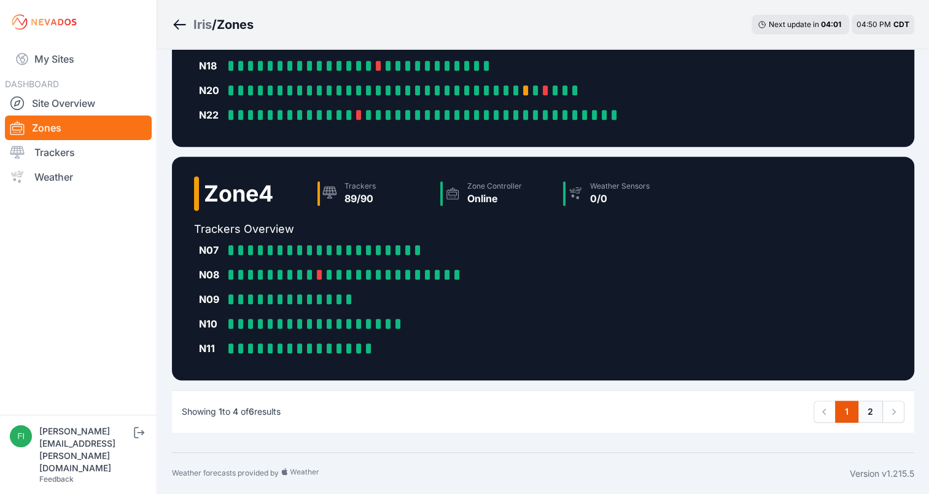
click at [867, 416] on link "2" at bounding box center [870, 411] width 25 height 22
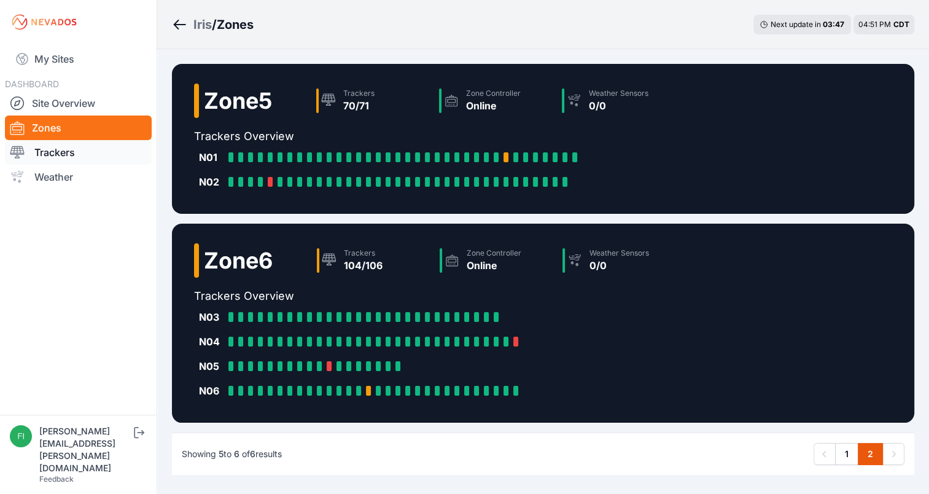
click at [74, 153] on link "Trackers" at bounding box center [78, 152] width 147 height 25
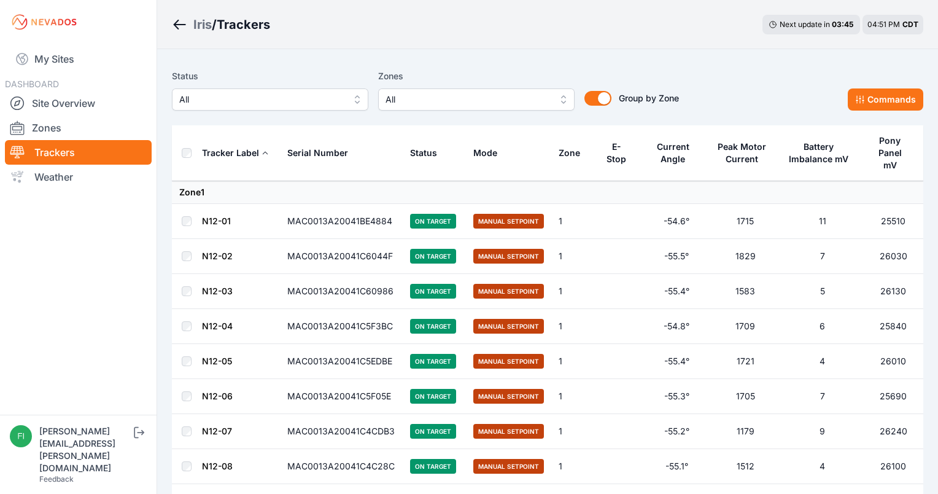
click at [411, 106] on span "All" at bounding box center [467, 99] width 165 height 15
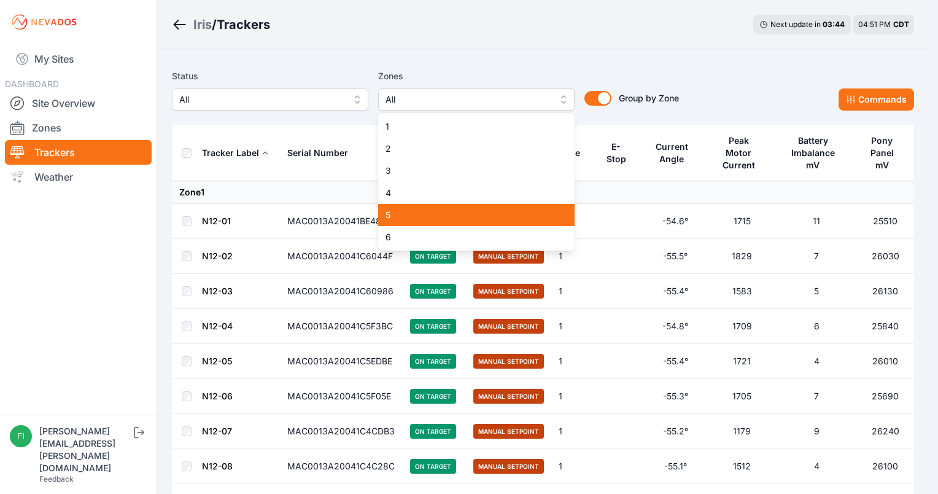
click at [400, 225] on div "5" at bounding box center [476, 215] width 196 height 22
click at [400, 236] on span "6" at bounding box center [468, 237] width 167 height 12
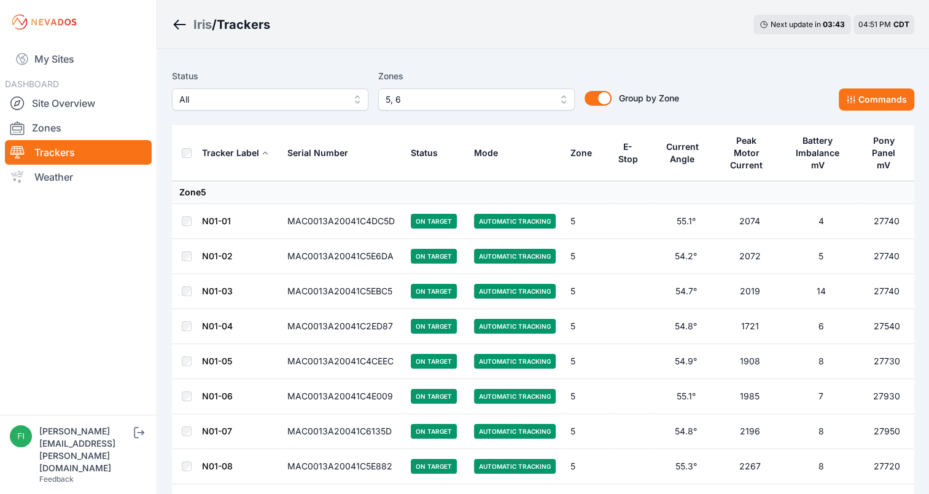
click at [529, 44] on div "Iris / Trackers Next update in 03 : 43 04:51 PM CDT" at bounding box center [543, 24] width 772 height 49
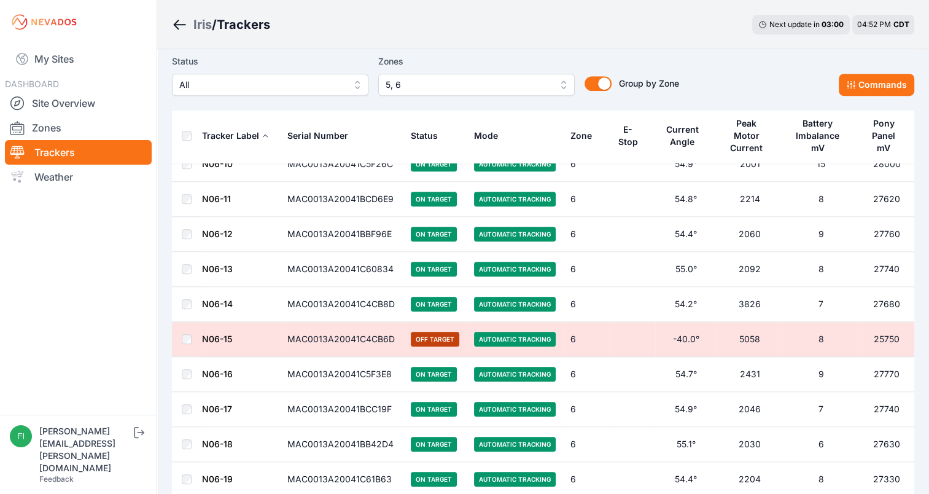
scroll to position [5524, 0]
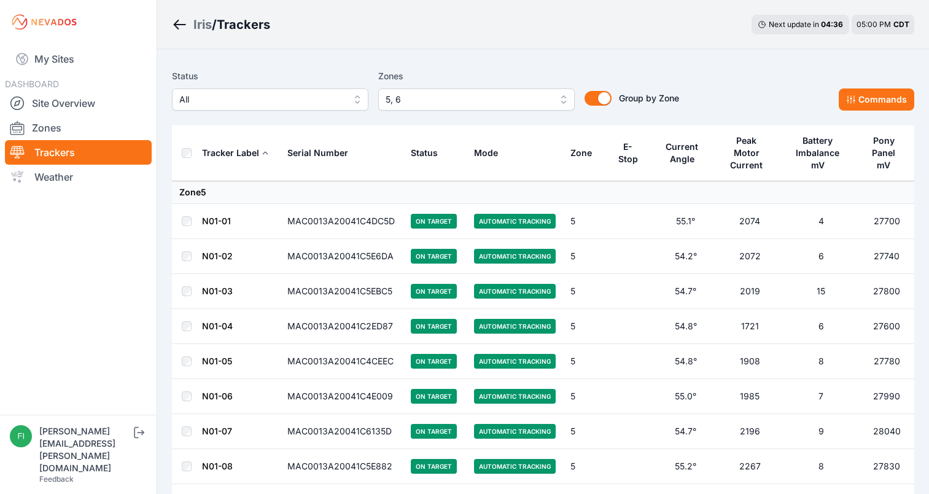
scroll to position [5524, 0]
